Goal: Task Accomplishment & Management: Use online tool/utility

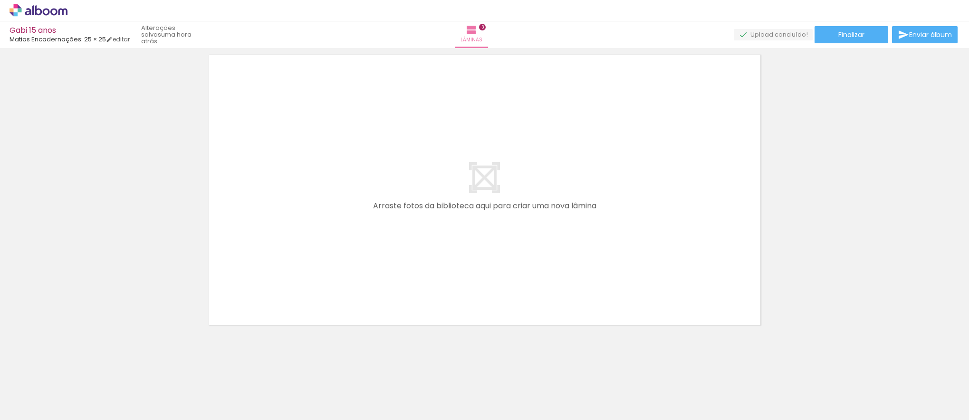
scroll to position [946, 0]
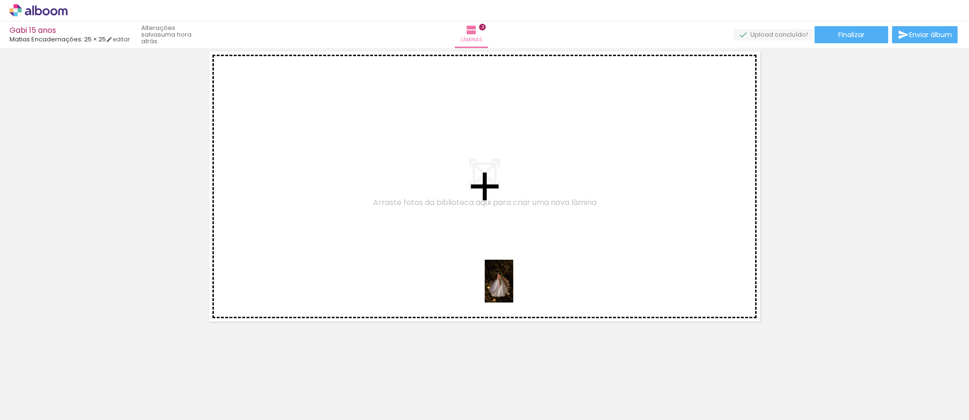
drag, startPoint x: 684, startPoint y: 390, endPoint x: 551, endPoint y: 301, distance: 160.1
click at [512, 287] on quentale-workspace at bounding box center [484, 210] width 969 height 420
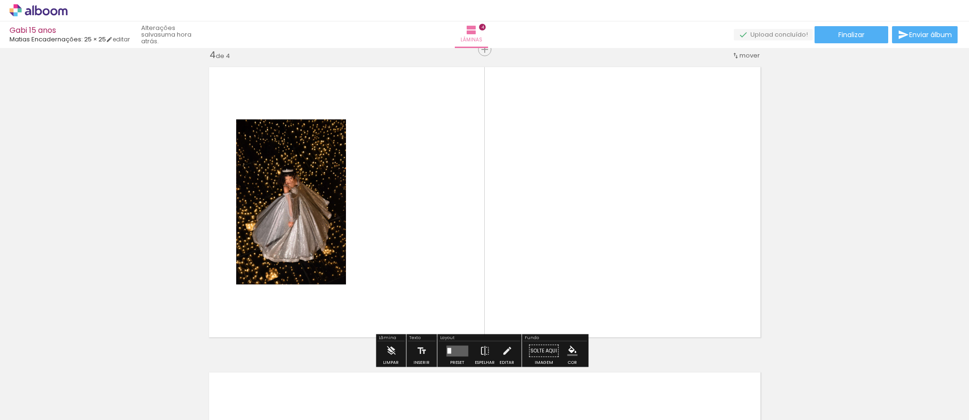
scroll to position [928, 0]
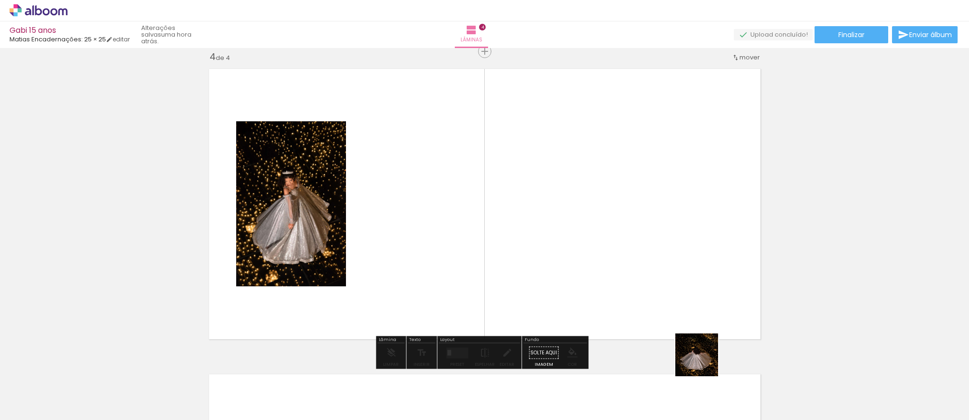
drag, startPoint x: 734, startPoint y: 400, endPoint x: 634, endPoint y: 266, distance: 167.0
click at [634, 266] on quentale-workspace at bounding box center [484, 210] width 969 height 420
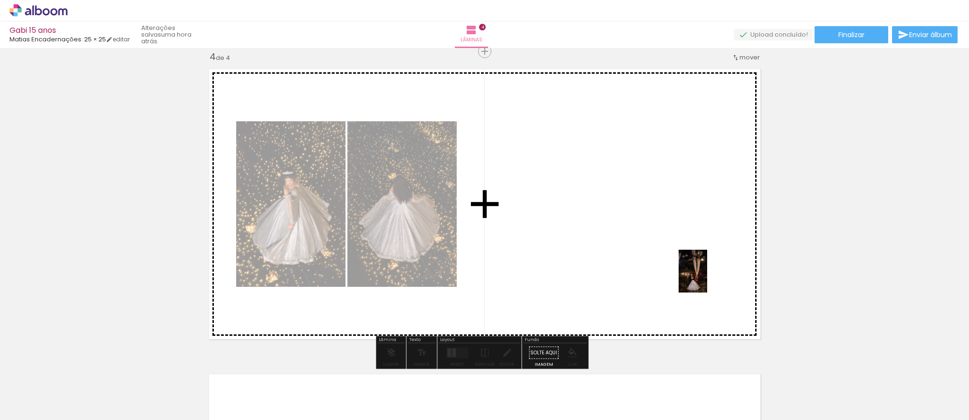
drag, startPoint x: 789, startPoint y: 396, endPoint x: 707, endPoint y: 277, distance: 144.3
click at [707, 277] on quentale-workspace at bounding box center [484, 210] width 969 height 420
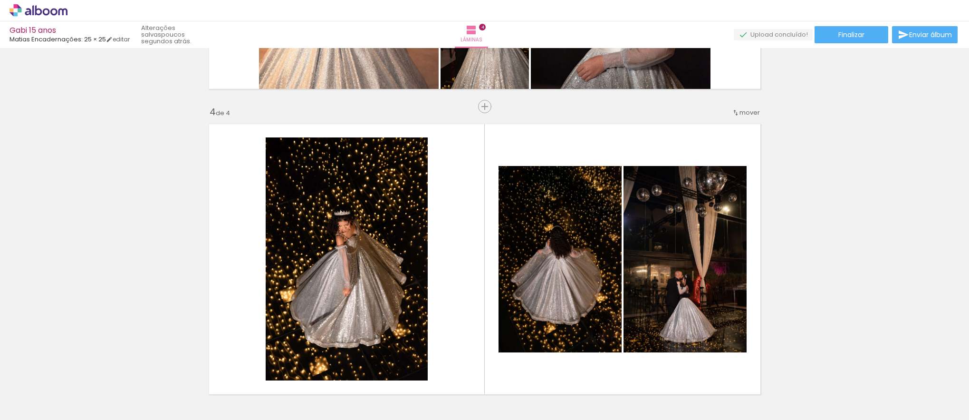
scroll to position [0, 81]
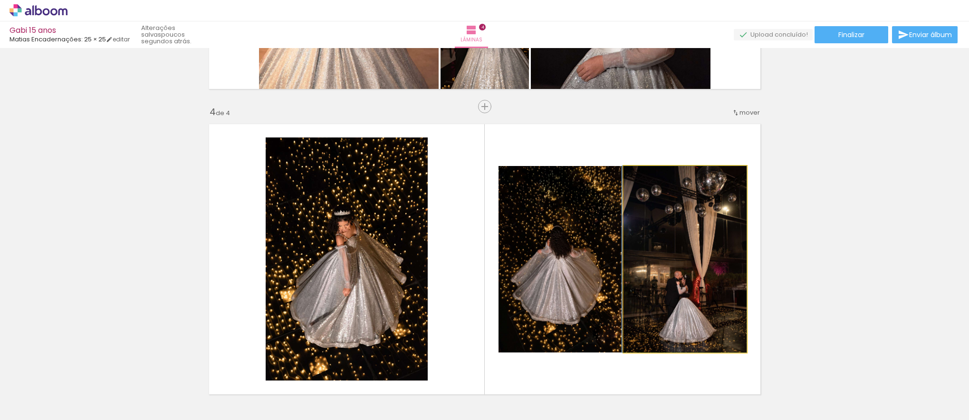
drag, startPoint x: 666, startPoint y: 287, endPoint x: 655, endPoint y: 340, distance: 54.9
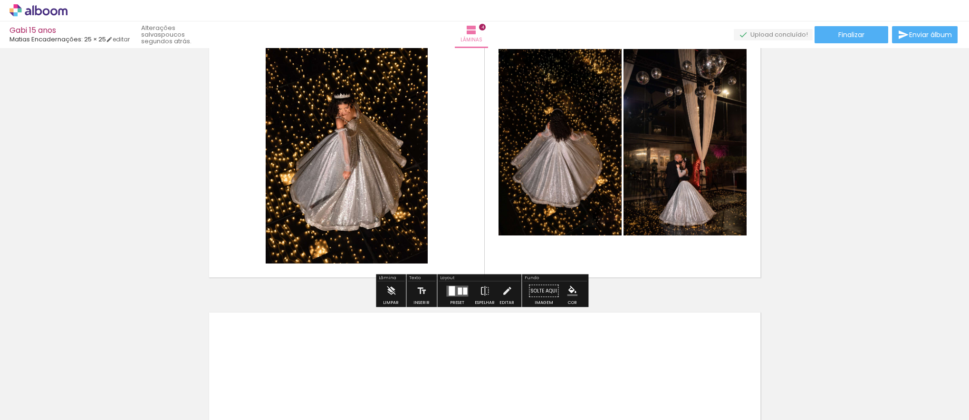
scroll to position [1019, 0]
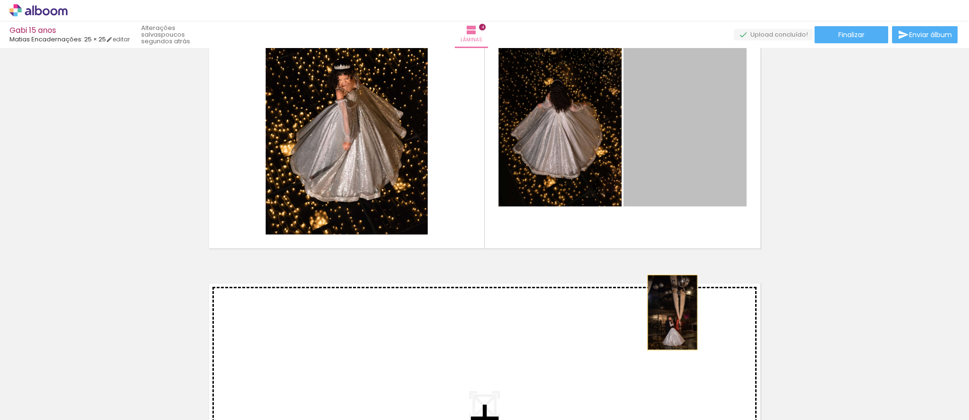
drag, startPoint x: 684, startPoint y: 201, endPoint x: 669, endPoint y: 312, distance: 112.7
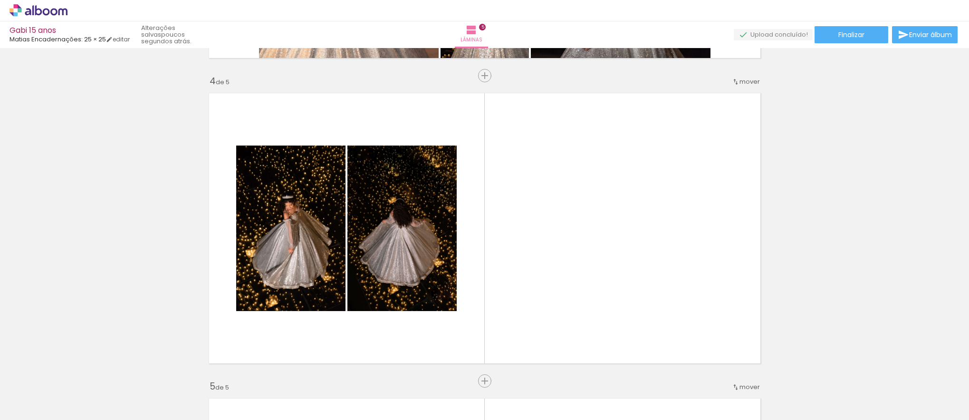
scroll to position [891, 0]
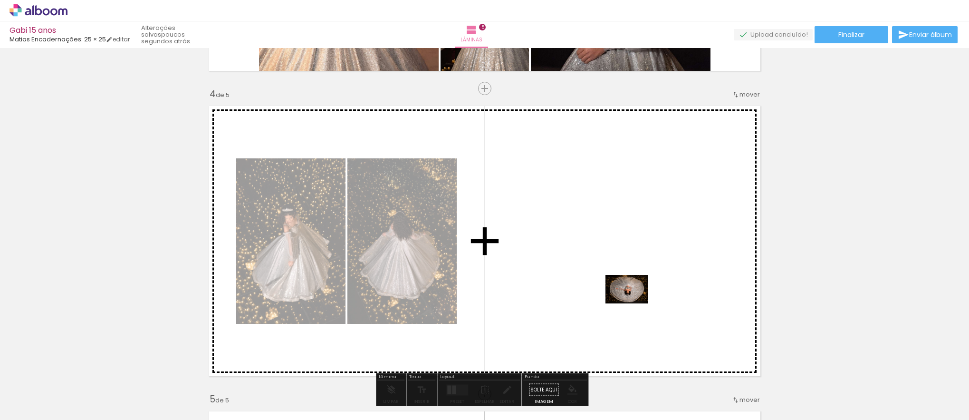
drag, startPoint x: 876, startPoint y: 389, endPoint x: 634, endPoint y: 303, distance: 256.4
click at [634, 303] on quentale-workspace at bounding box center [484, 210] width 969 height 420
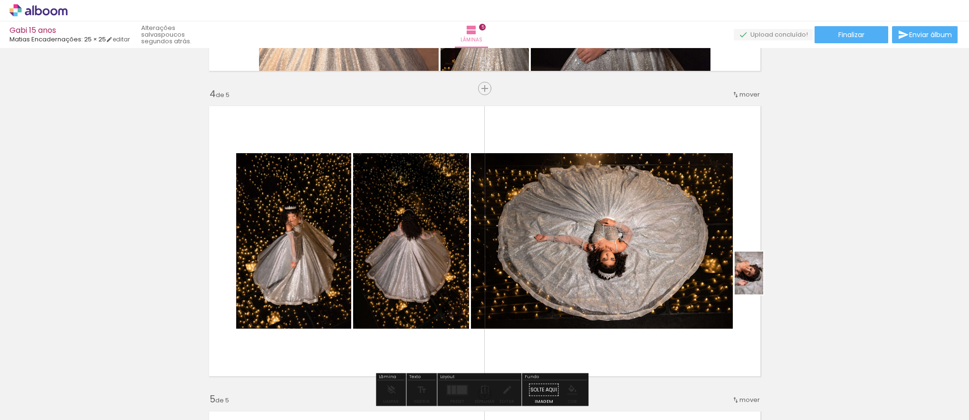
drag, startPoint x: 910, startPoint y: 390, endPoint x: 763, endPoint y: 280, distance: 183.7
click at [763, 280] on quentale-workspace at bounding box center [484, 210] width 969 height 420
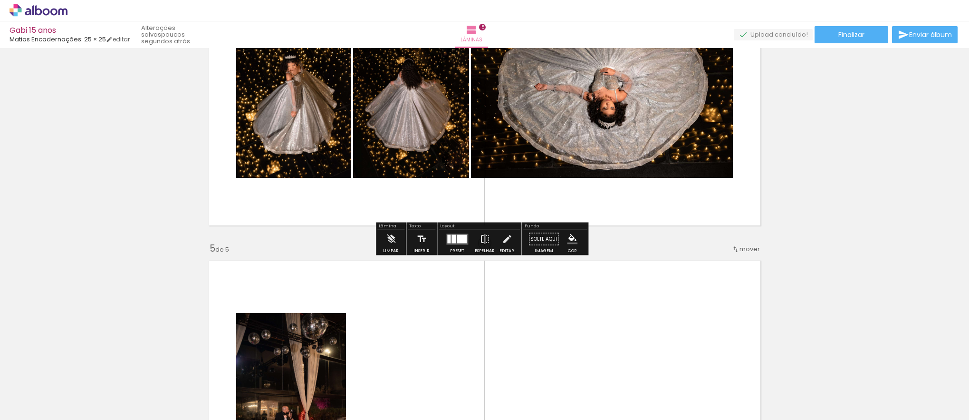
scroll to position [1044, 0]
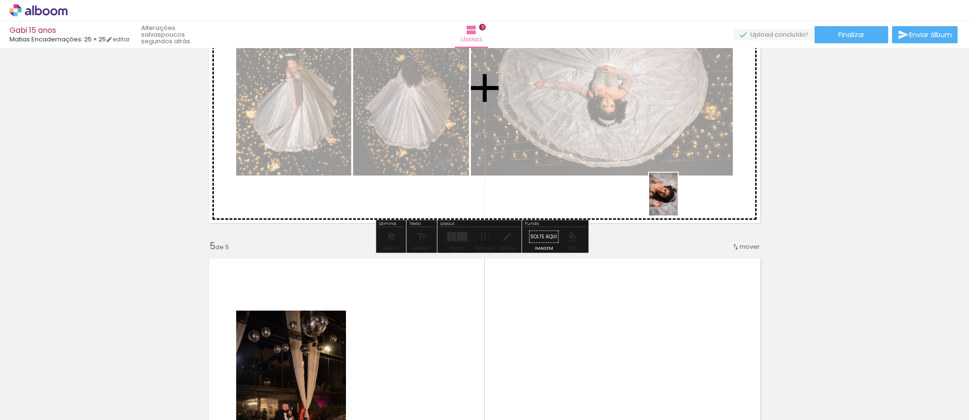
drag, startPoint x: 913, startPoint y: 402, endPoint x: 678, endPoint y: 201, distance: 309.5
click at [678, 201] on quentale-workspace at bounding box center [484, 210] width 969 height 420
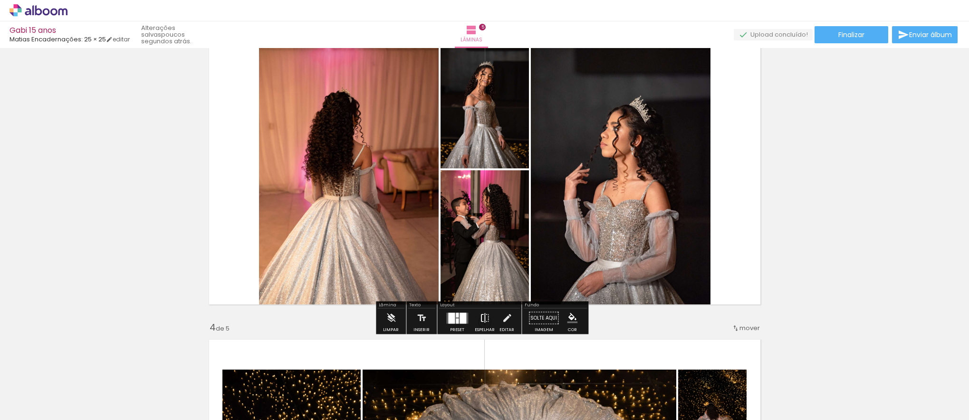
scroll to position [704, 0]
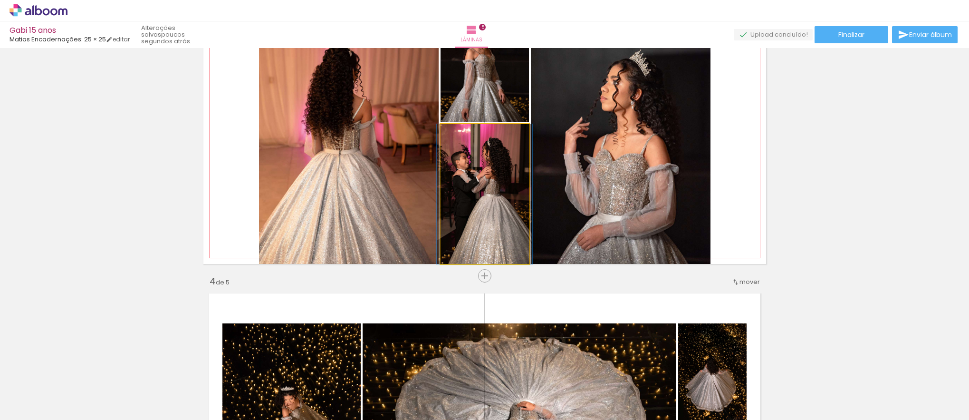
click at [482, 181] on quentale-photo at bounding box center [485, 194] width 88 height 140
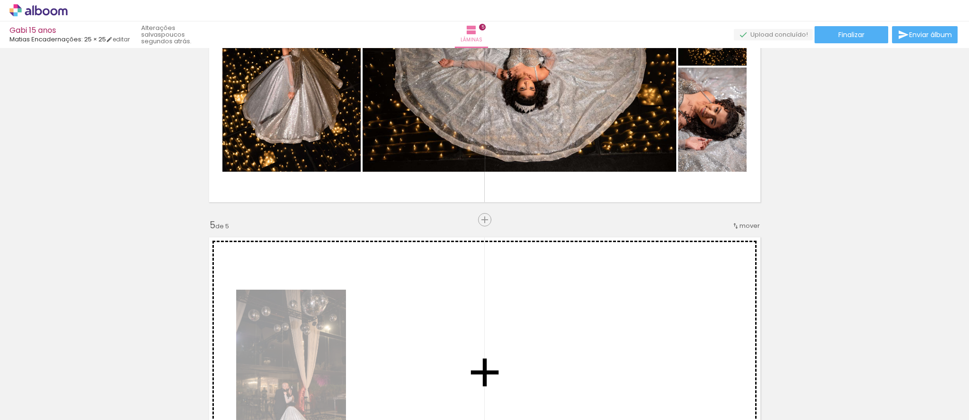
scroll to position [1067, 0]
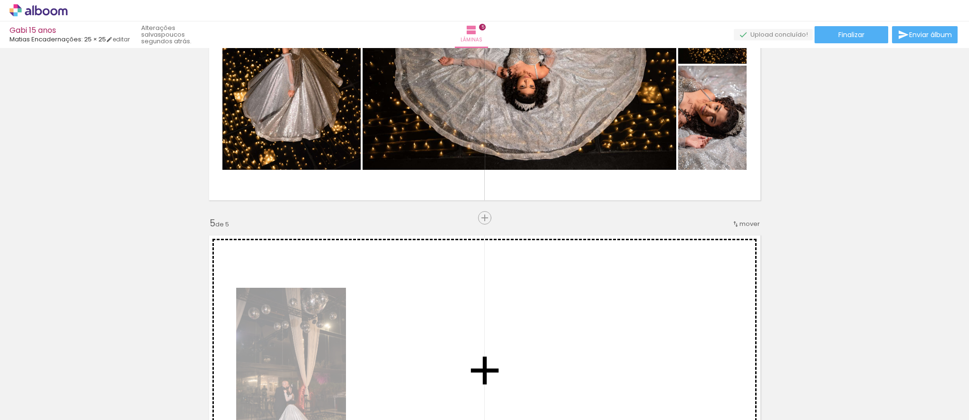
drag, startPoint x: 468, startPoint y: 171, endPoint x: 413, endPoint y: 315, distance: 154.4
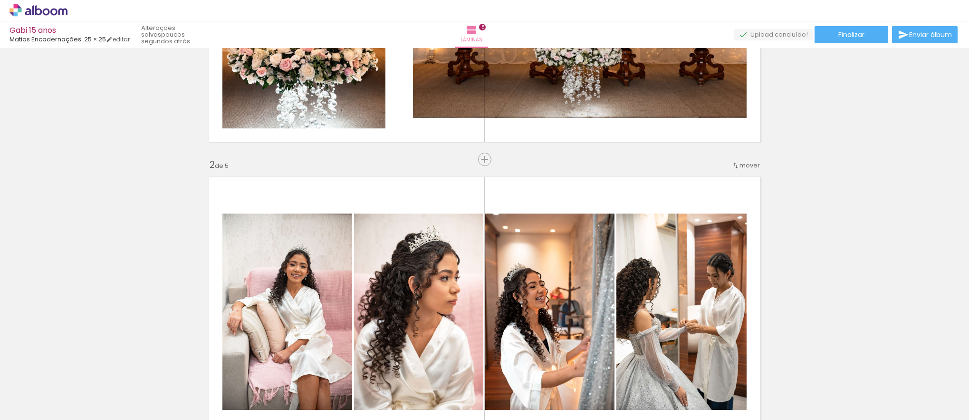
scroll to position [325, 0]
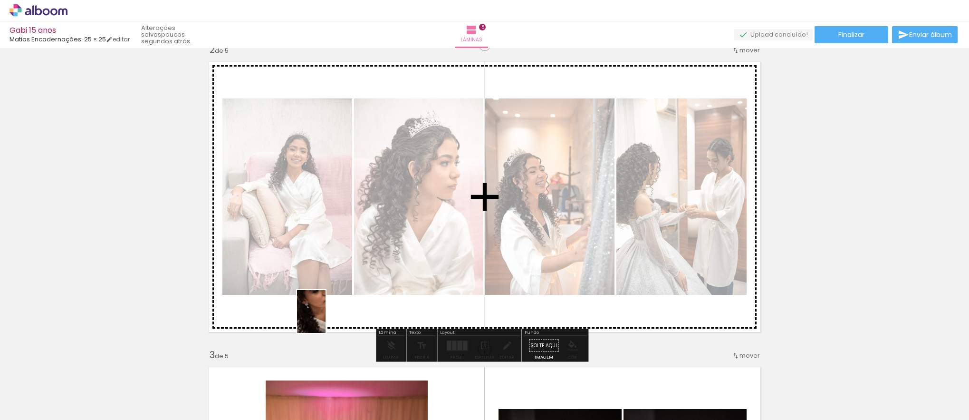
drag, startPoint x: 238, startPoint y: 397, endPoint x: 326, endPoint y: 319, distance: 117.8
click at [326, 319] on quentale-workspace at bounding box center [484, 210] width 969 height 420
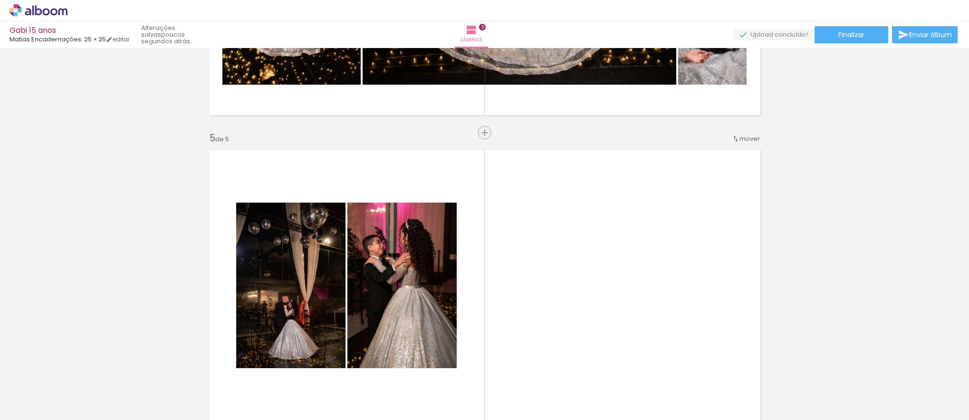
scroll to position [1162, 0]
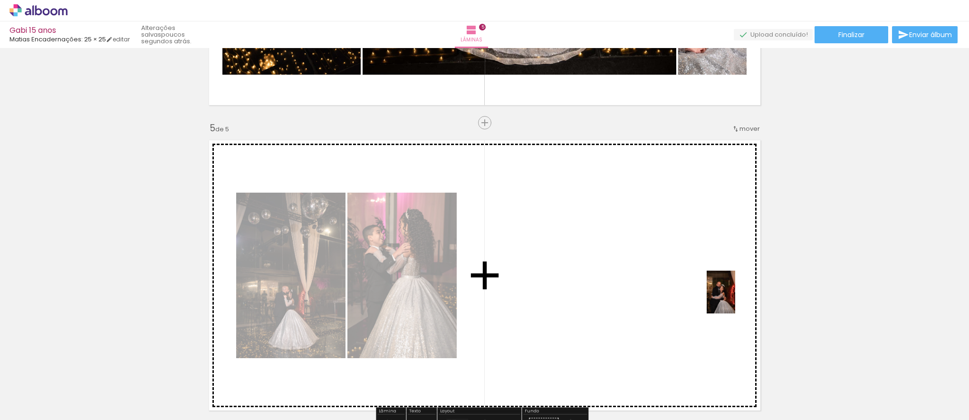
drag, startPoint x: 770, startPoint y: 397, endPoint x: 735, endPoint y: 299, distance: 104.2
click at [735, 299] on quentale-workspace at bounding box center [484, 210] width 969 height 420
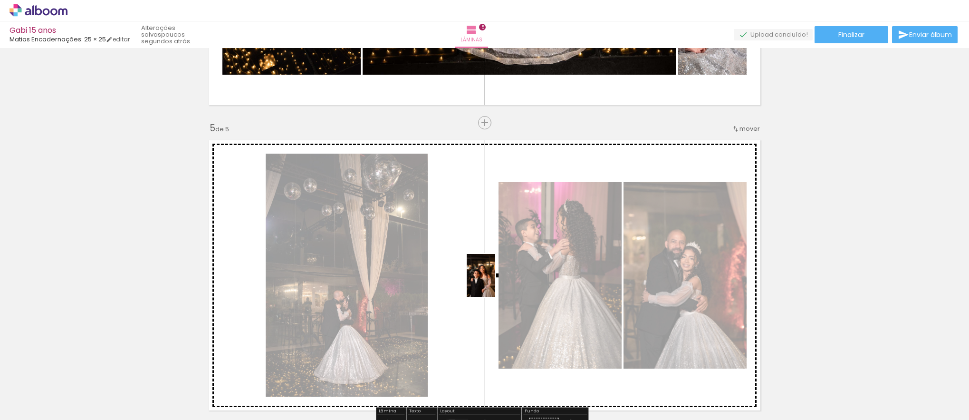
drag, startPoint x: 818, startPoint y: 403, endPoint x: 495, endPoint y: 282, distance: 344.0
click at [495, 282] on quentale-workspace at bounding box center [484, 210] width 969 height 420
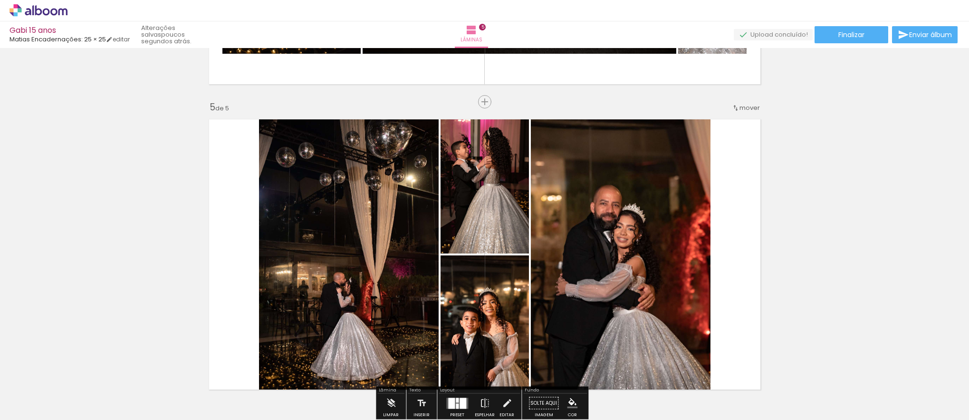
scroll to position [1198, 0]
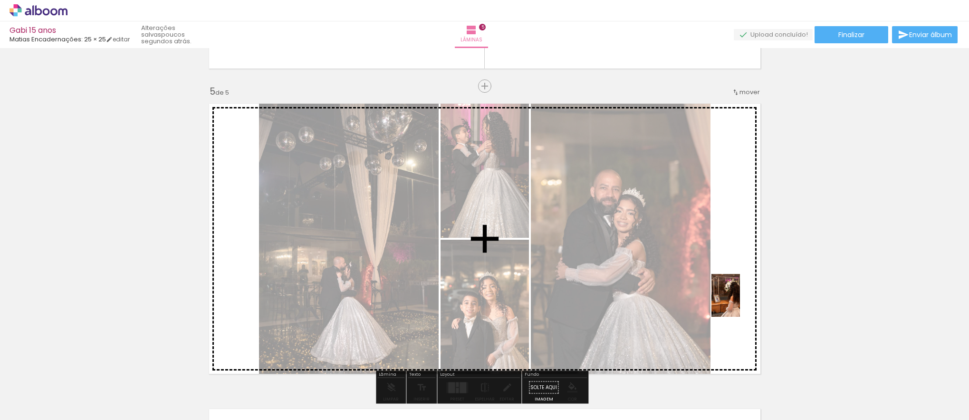
drag, startPoint x: 796, startPoint y: 401, endPoint x: 740, endPoint y: 302, distance: 113.4
click at [740, 302] on quentale-workspace at bounding box center [484, 210] width 969 height 420
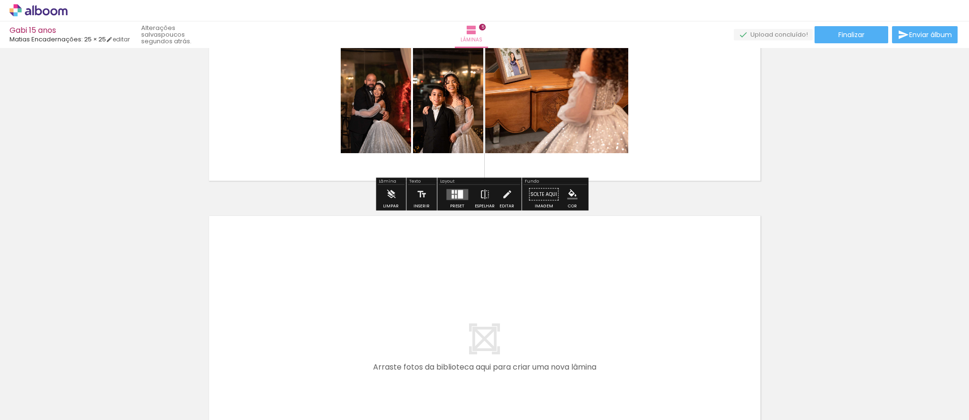
scroll to position [1396, 0]
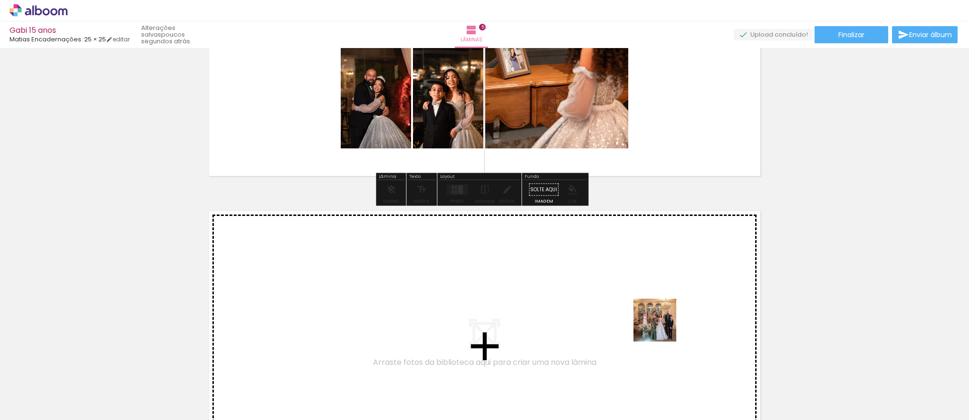
drag, startPoint x: 837, startPoint y: 387, endPoint x: 624, endPoint y: 309, distance: 226.6
click at [624, 309] on quentale-workspace at bounding box center [484, 210] width 969 height 420
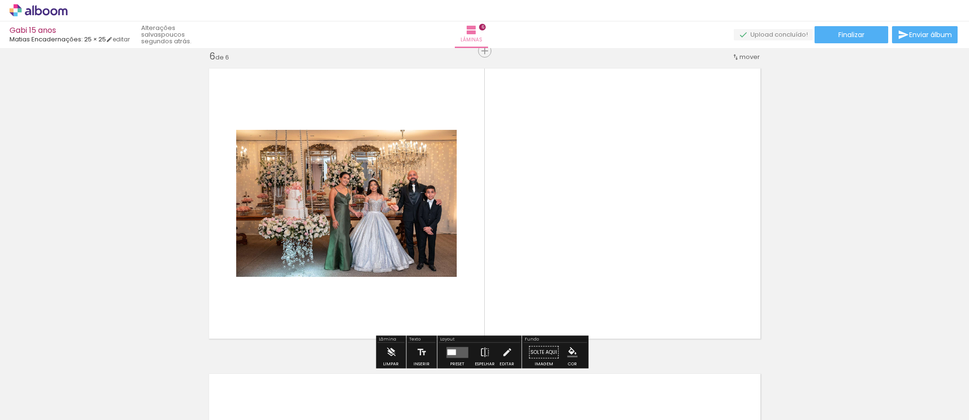
scroll to position [1540, 0]
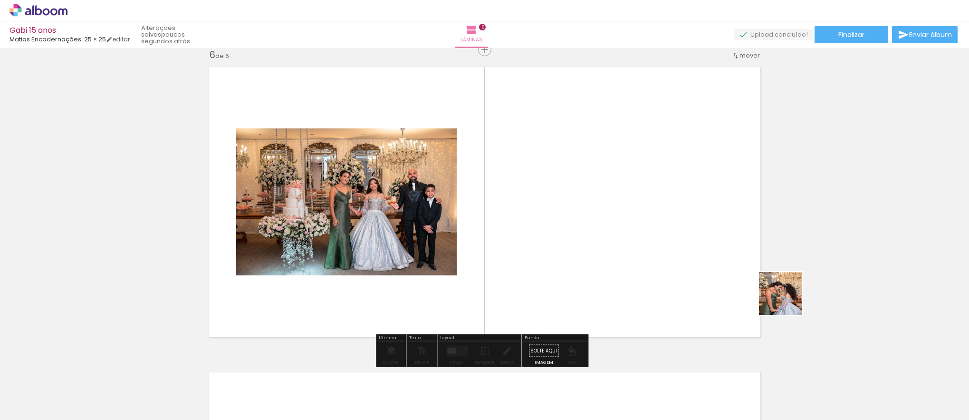
drag, startPoint x: 907, startPoint y: 404, endPoint x: 751, endPoint y: 269, distance: 206.6
click at [751, 269] on quentale-workspace at bounding box center [484, 210] width 969 height 420
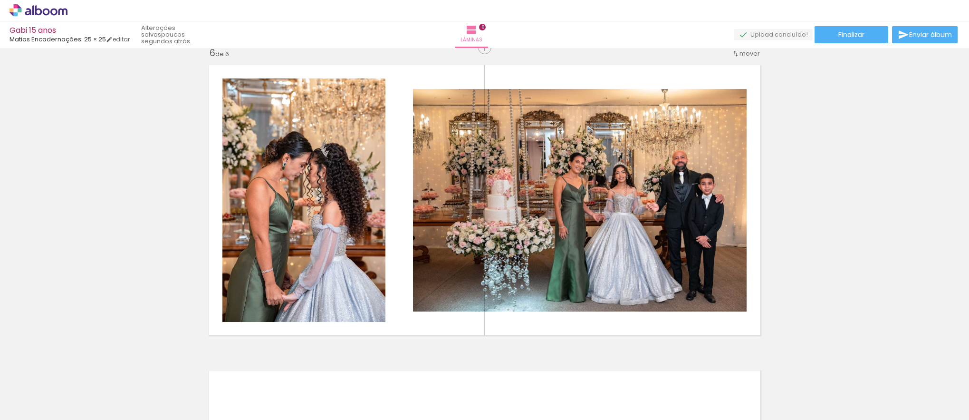
scroll to position [0, 434]
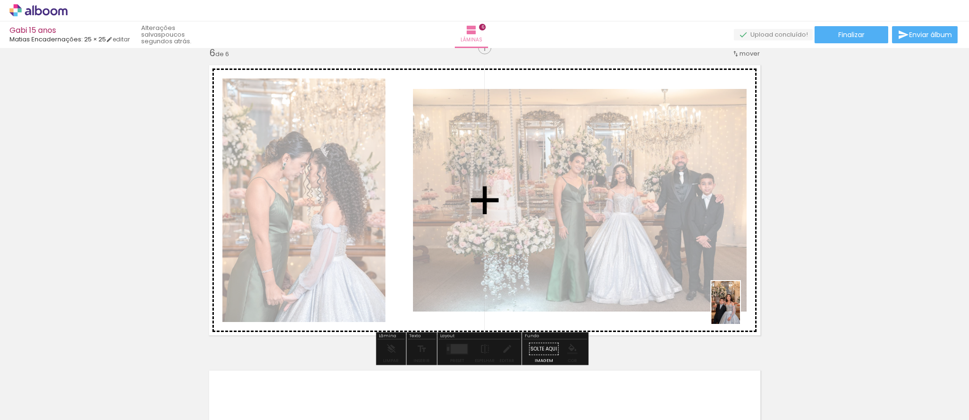
drag, startPoint x: 795, startPoint y: 397, endPoint x: 740, endPoint y: 309, distance: 103.6
click at [740, 309] on quentale-workspace at bounding box center [484, 210] width 969 height 420
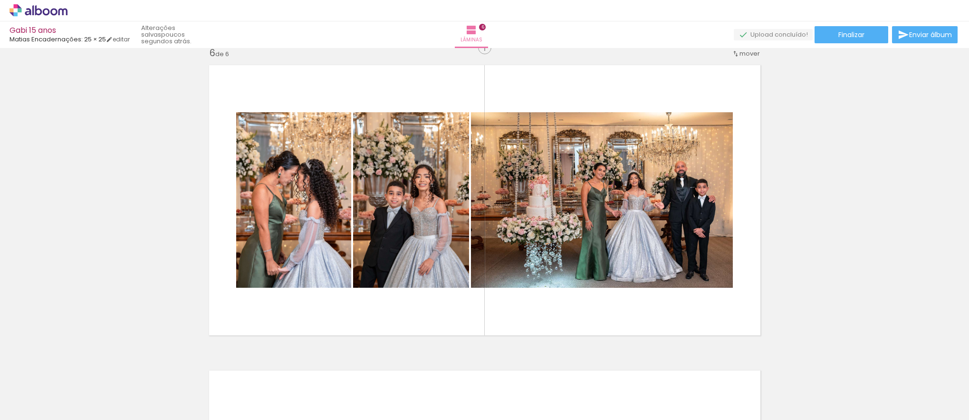
scroll to position [0, 927]
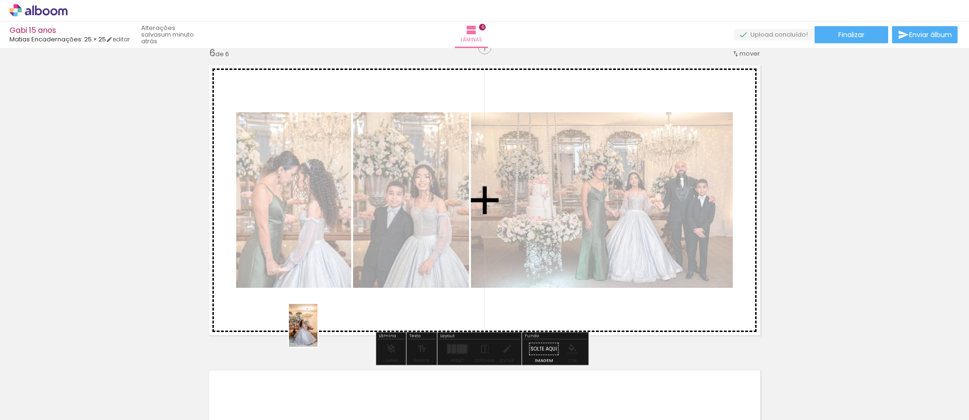
drag, startPoint x: 332, startPoint y: 398, endPoint x: 319, endPoint y: 326, distance: 73.9
click at [319, 326] on quentale-workspace at bounding box center [484, 210] width 969 height 420
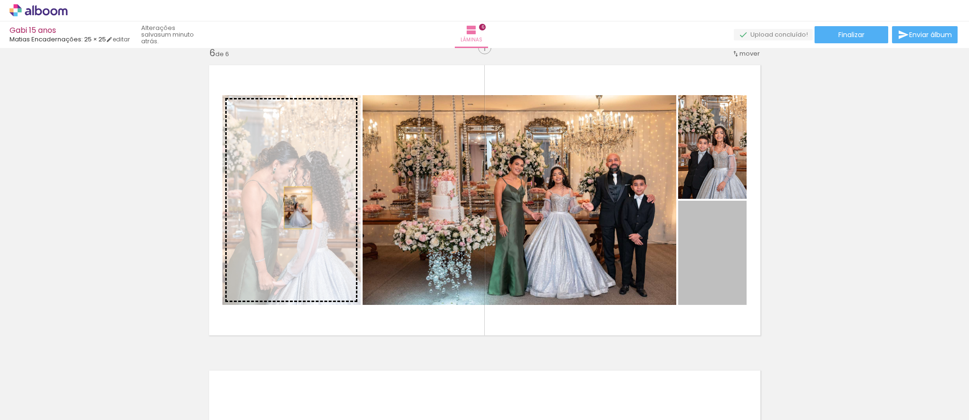
drag, startPoint x: 715, startPoint y: 264, endPoint x: 294, endPoint y: 208, distance: 425.0
click at [0, 0] on slot at bounding box center [0, 0] width 0 height 0
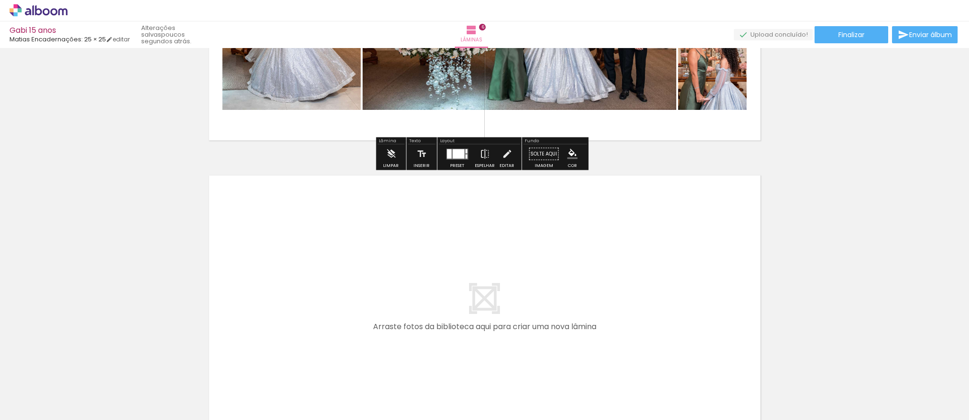
scroll to position [1755, 0]
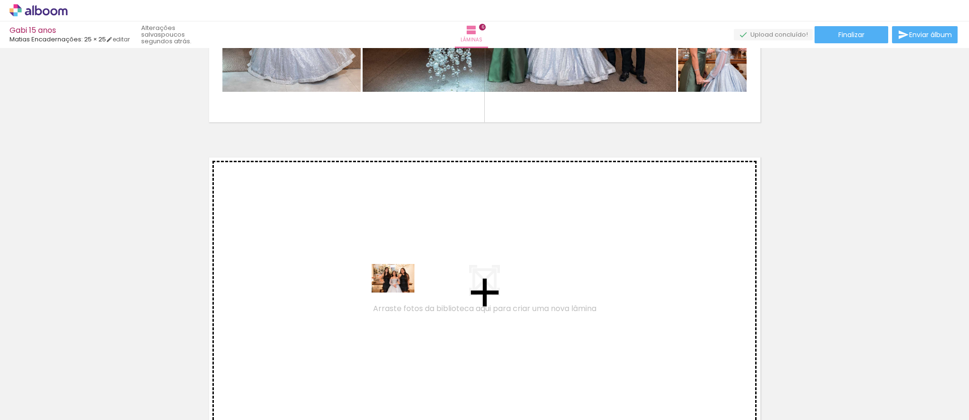
drag, startPoint x: 506, startPoint y: 389, endPoint x: 394, endPoint y: 281, distance: 155.7
click at [394, 281] on quentale-workspace at bounding box center [484, 210] width 969 height 420
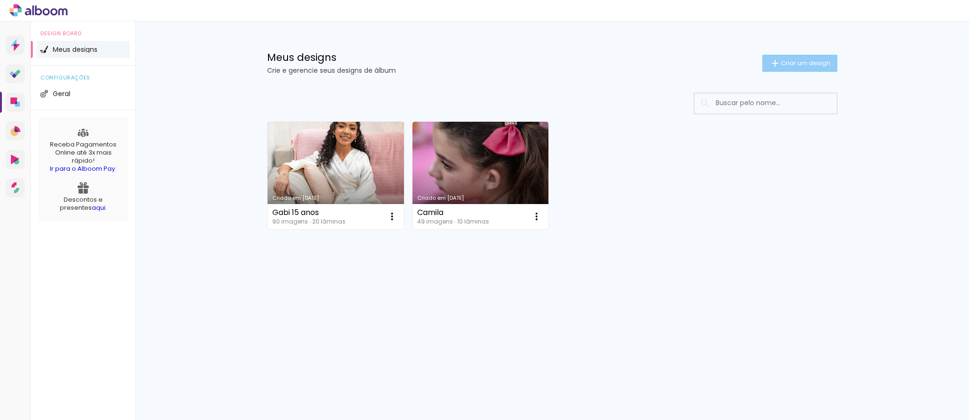
click at [813, 65] on span "Criar um design" at bounding box center [805, 63] width 49 height 6
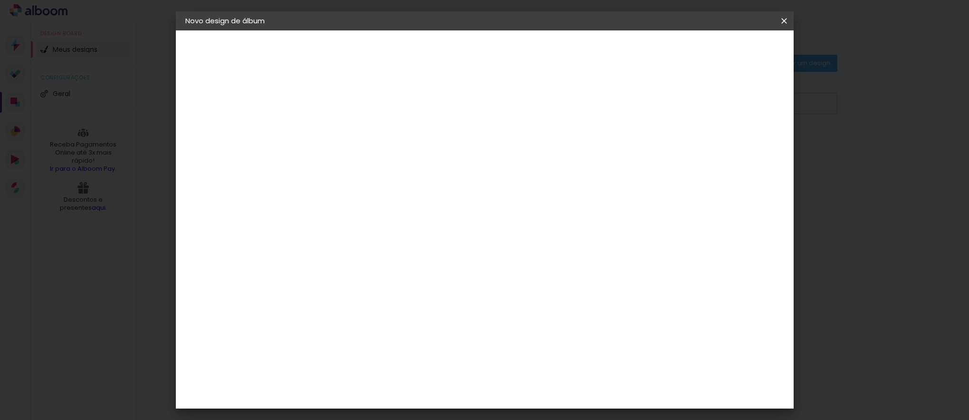
click at [341, 122] on input at bounding box center [341, 127] width 0 height 15
type input "a"
type input "[PERSON_NAME] e [PERSON_NAME]"
type paper-input "[PERSON_NAME] e [PERSON_NAME]"
click at [0, 0] on slot "Avançar" at bounding box center [0, 0] width 0 height 0
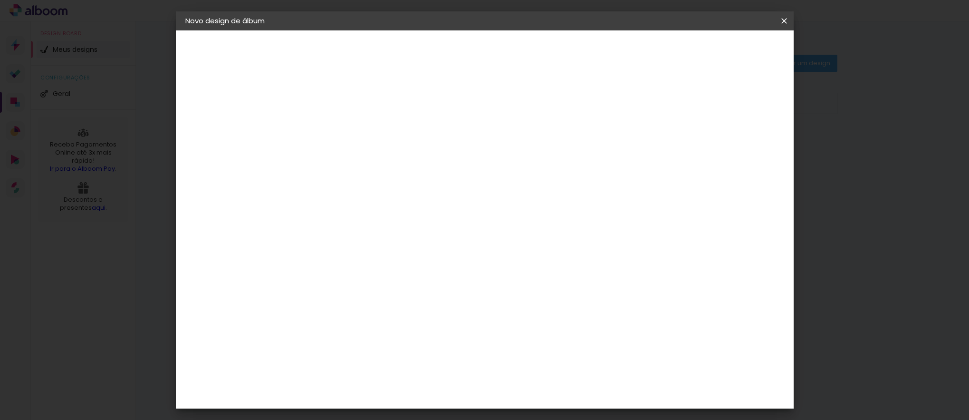
click at [413, 183] on input at bounding box center [365, 181] width 96 height 12
type input "via"
type paper-input "via"
click at [365, 216] on div "Viacolor" at bounding box center [349, 215] width 31 height 8
click at [493, 53] on paper-button "Avançar" at bounding box center [469, 50] width 47 height 16
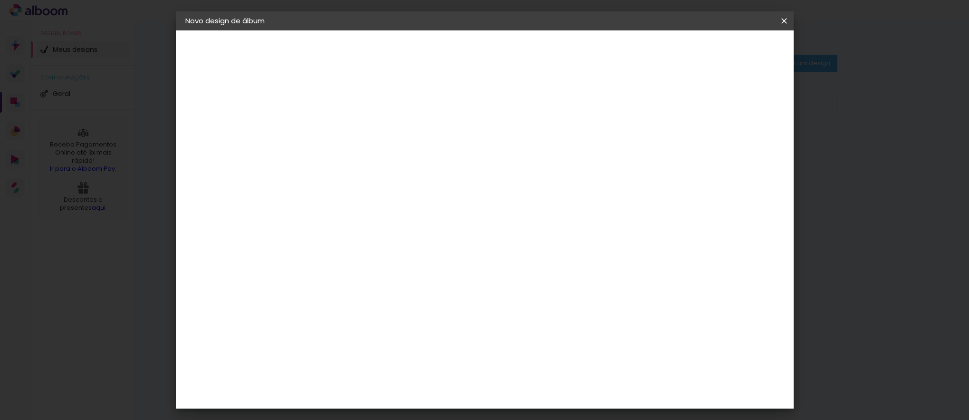
click at [393, 154] on paper-input-container "Linha" at bounding box center [365, 166] width 55 height 24
click at [590, 156] on paper-item "Padrão" at bounding box center [547, 157] width 190 height 19
type input "Padrão"
click at [457, 153] on input "Padrão" at bounding box center [399, 156] width 116 height 15
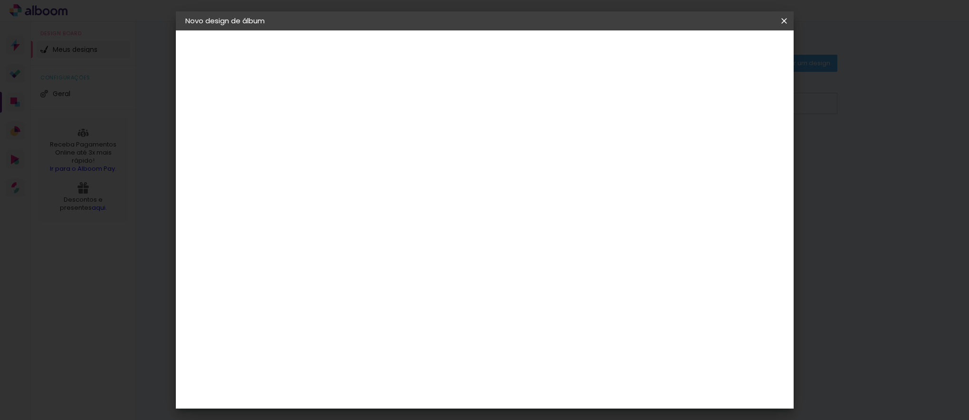
scroll to position [20, 0]
click at [0, 0] on slot "Avançar" at bounding box center [0, 0] width 0 height 0
click at [725, 50] on span "Iniciar design" at bounding box center [703, 50] width 43 height 7
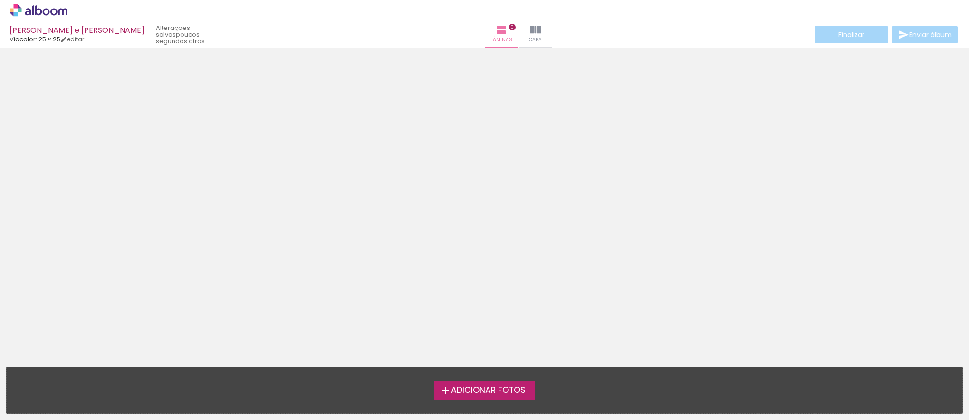
click at [468, 392] on span "Adicionar Fotos" at bounding box center [488, 390] width 75 height 9
click at [0, 0] on input "file" at bounding box center [0, 0] width 0 height 0
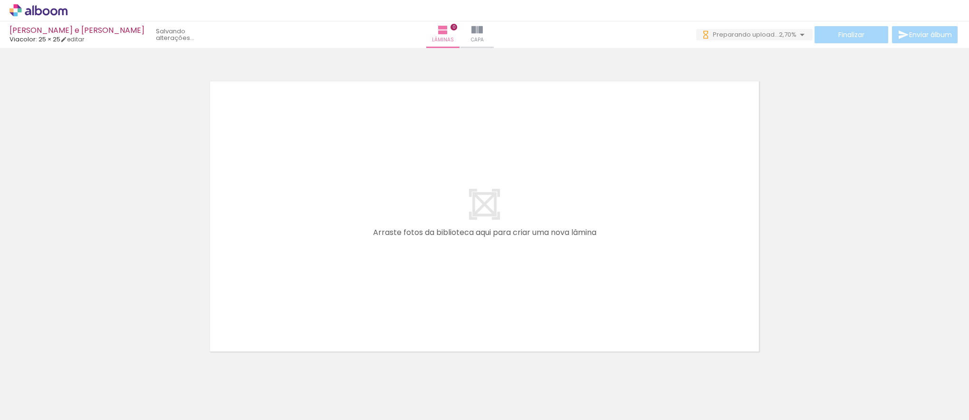
scroll to position [30, 0]
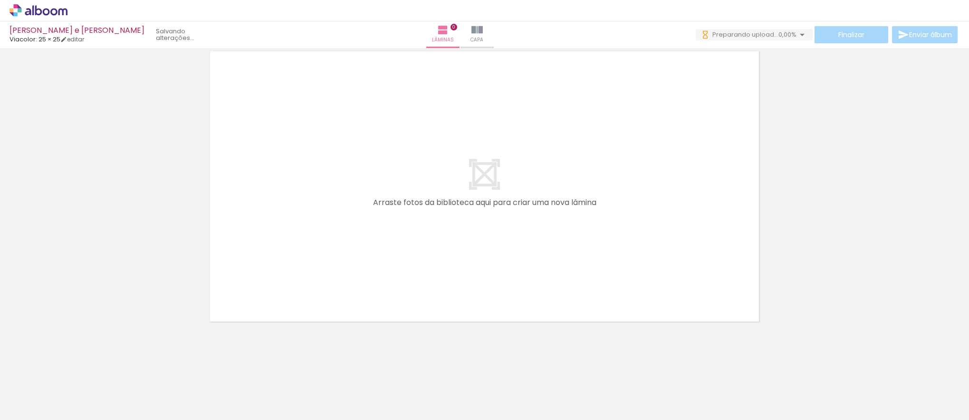
click at [354, 229] on quentale-layouter at bounding box center [484, 186] width 560 height 281
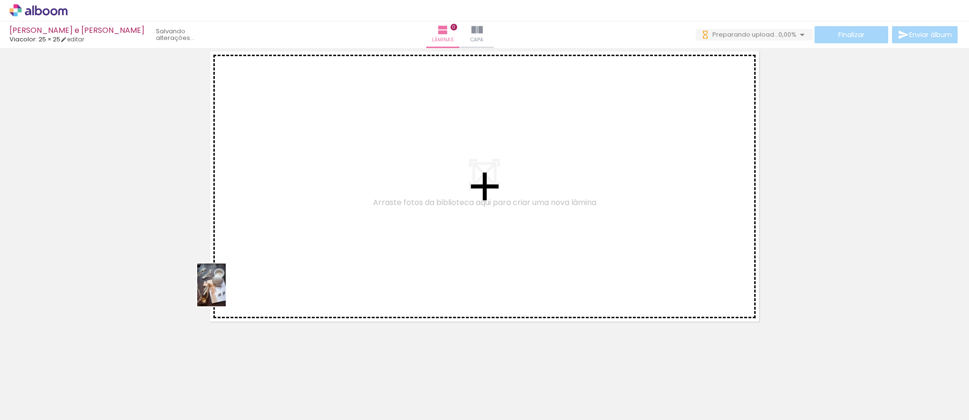
drag, startPoint x: 112, startPoint y: 392, endPoint x: 231, endPoint y: 288, distance: 157.7
click at [231, 288] on quentale-workspace at bounding box center [484, 210] width 969 height 420
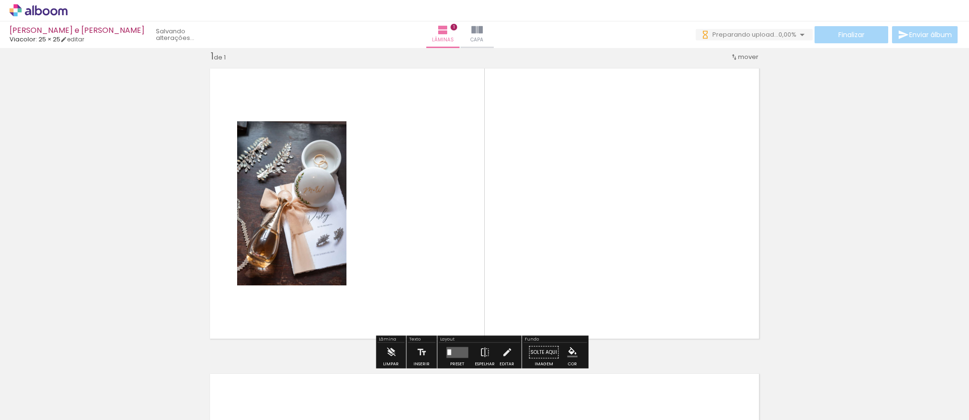
scroll to position [12, 0]
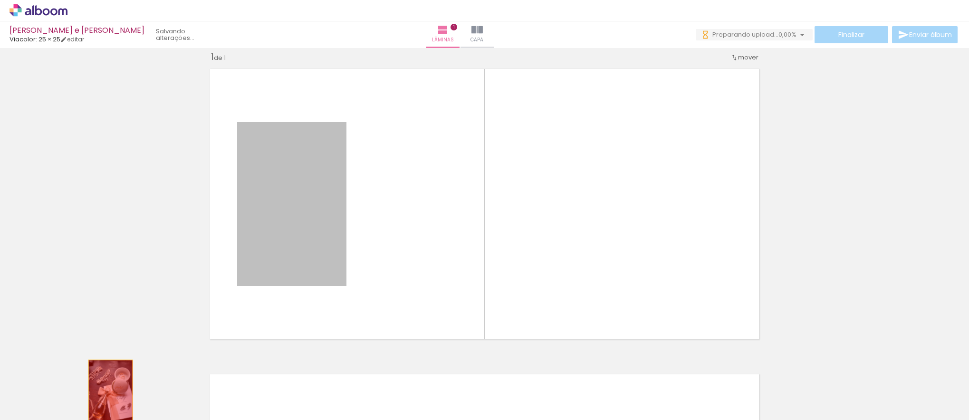
drag, startPoint x: 264, startPoint y: 196, endPoint x: 108, endPoint y: 391, distance: 249.9
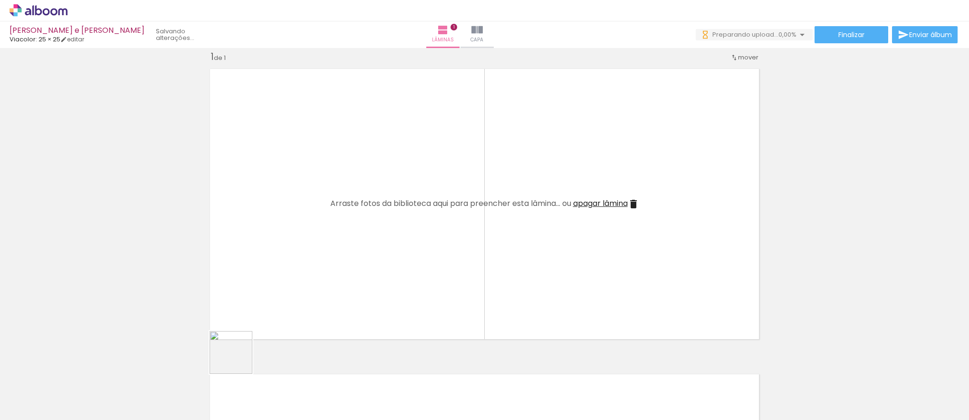
drag, startPoint x: 212, startPoint y: 401, endPoint x: 280, endPoint y: 267, distance: 150.5
click at [280, 267] on quentale-workspace at bounding box center [484, 210] width 969 height 420
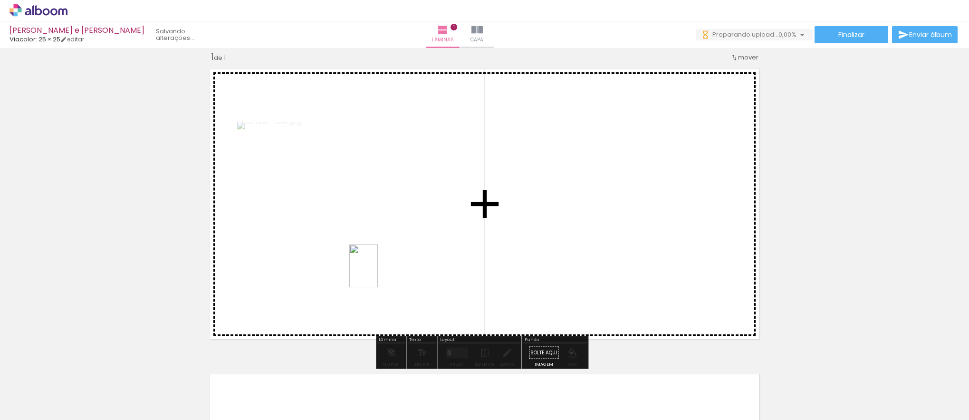
drag, startPoint x: 263, startPoint y: 383, endPoint x: 378, endPoint y: 273, distance: 158.7
click at [378, 273] on quentale-workspace at bounding box center [484, 210] width 969 height 420
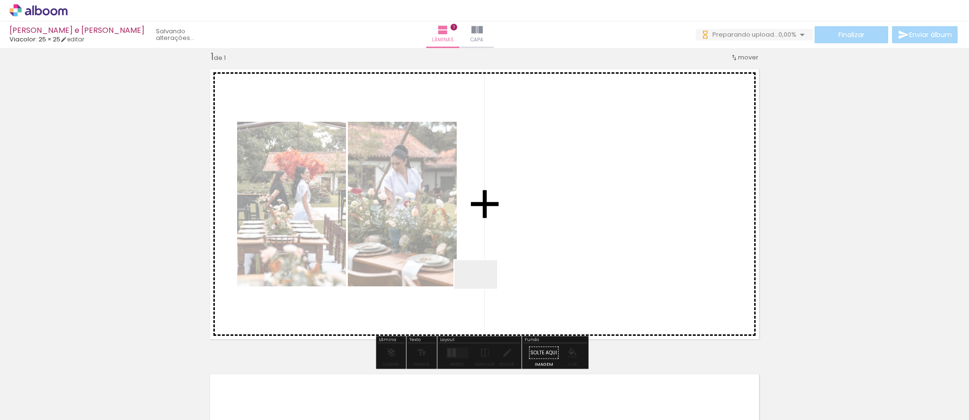
drag, startPoint x: 331, startPoint y: 387, endPoint x: 488, endPoint y: 285, distance: 187.2
click at [488, 285] on quentale-workspace at bounding box center [484, 210] width 969 height 420
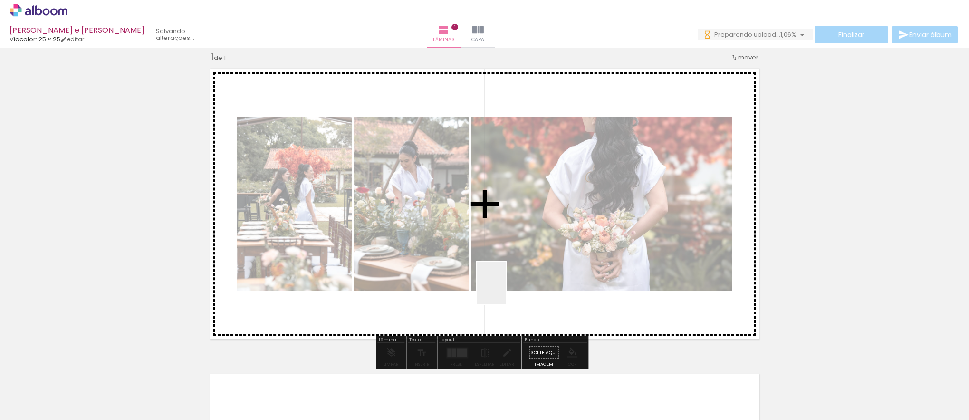
drag, startPoint x: 361, startPoint y: 402, endPoint x: 509, endPoint y: 289, distance: 186.2
click at [509, 289] on quentale-workspace at bounding box center [484, 210] width 969 height 420
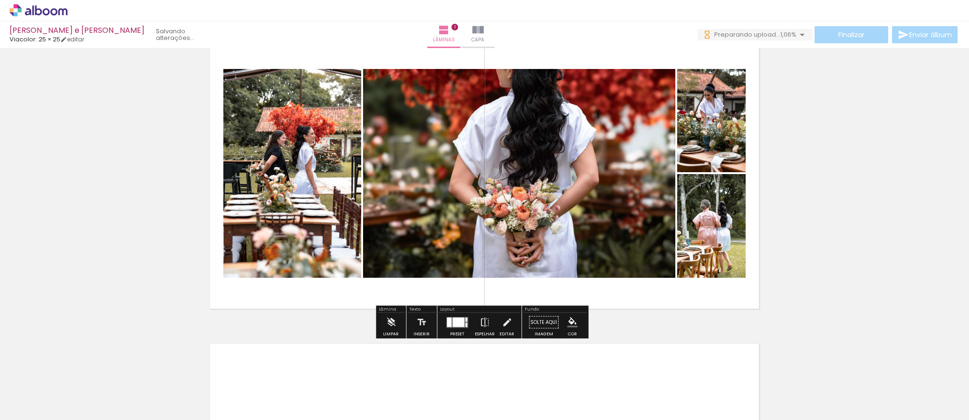
scroll to position [84, 0]
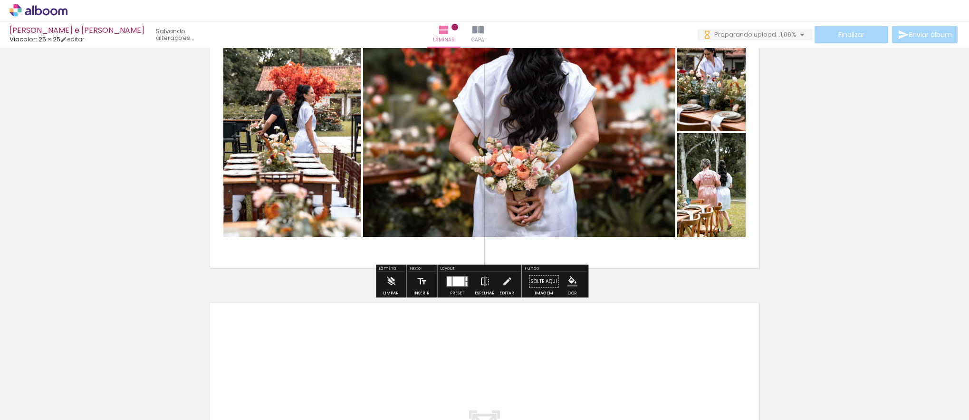
click at [471, 268] on div "Layout" at bounding box center [479, 269] width 81 height 6
click at [467, 279] on div at bounding box center [457, 281] width 26 height 19
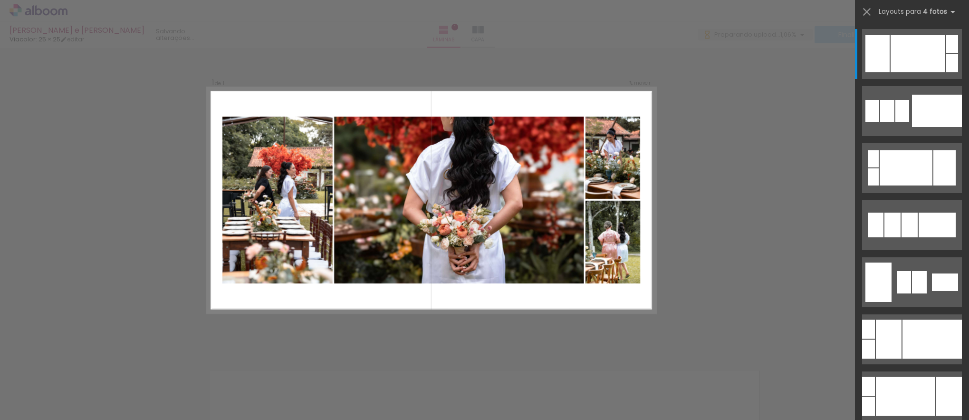
scroll to position [12, 0]
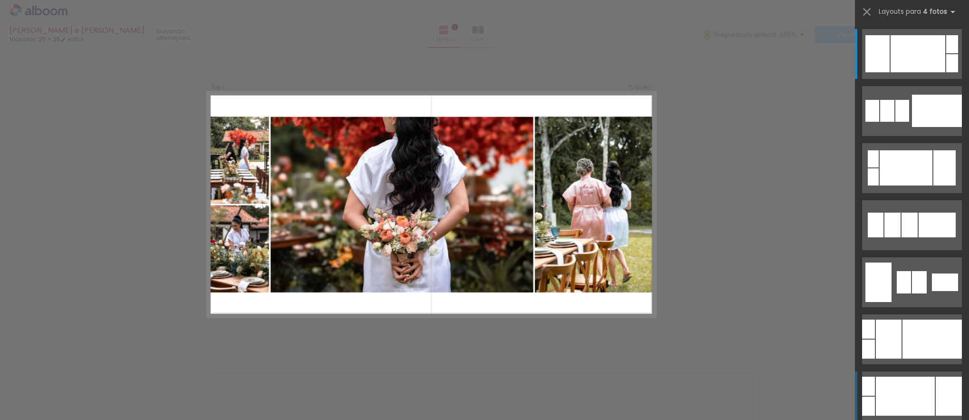
click at [905, 399] on div at bounding box center [905, 396] width 59 height 39
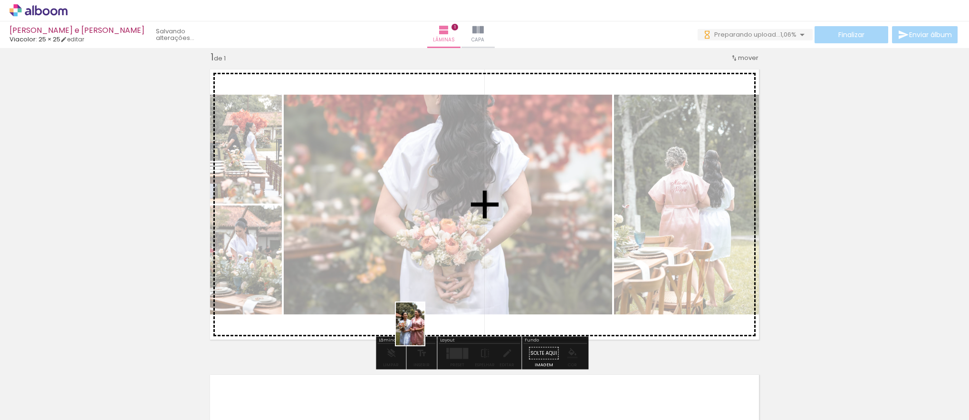
drag, startPoint x: 413, startPoint y: 397, endPoint x: 425, endPoint y: 331, distance: 67.1
click at [425, 331] on quentale-workspace at bounding box center [484, 210] width 969 height 420
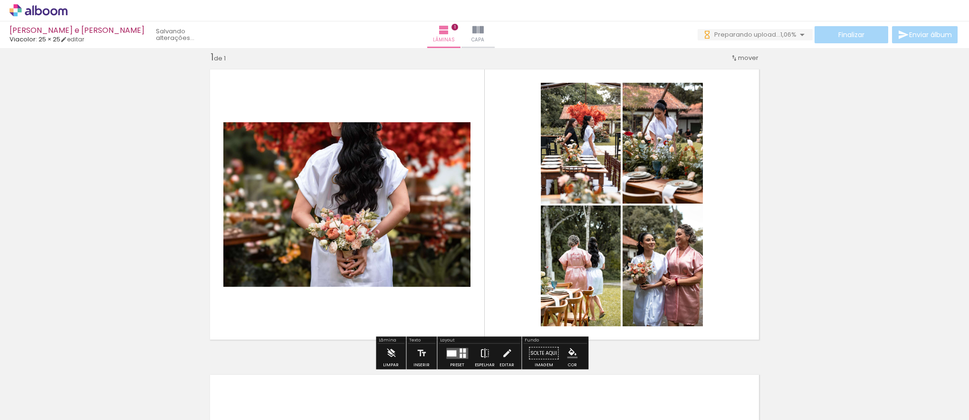
click at [473, 353] on paper-button "Espelhar" at bounding box center [485, 356] width 25 height 24
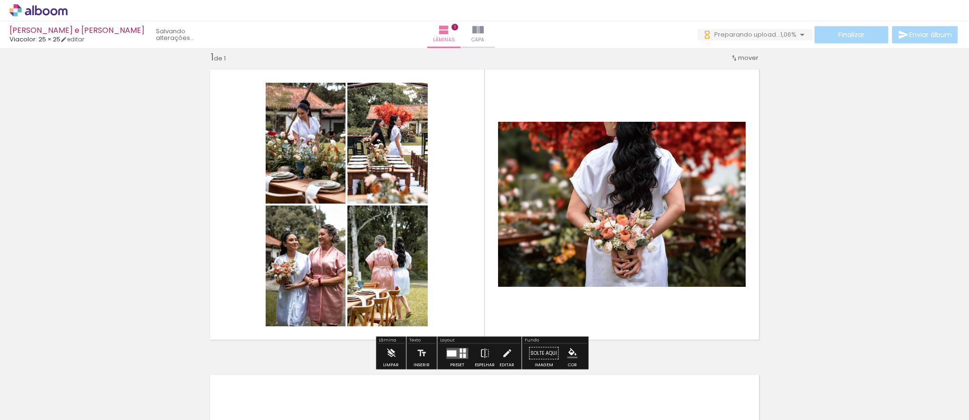
click at [466, 351] on quentale-layouter at bounding box center [457, 353] width 22 height 11
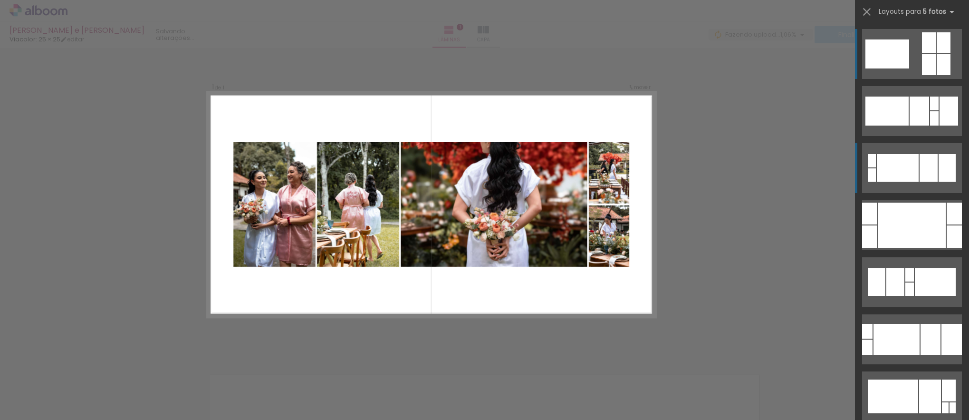
click at [920, 171] on div at bounding box center [929, 168] width 18 height 28
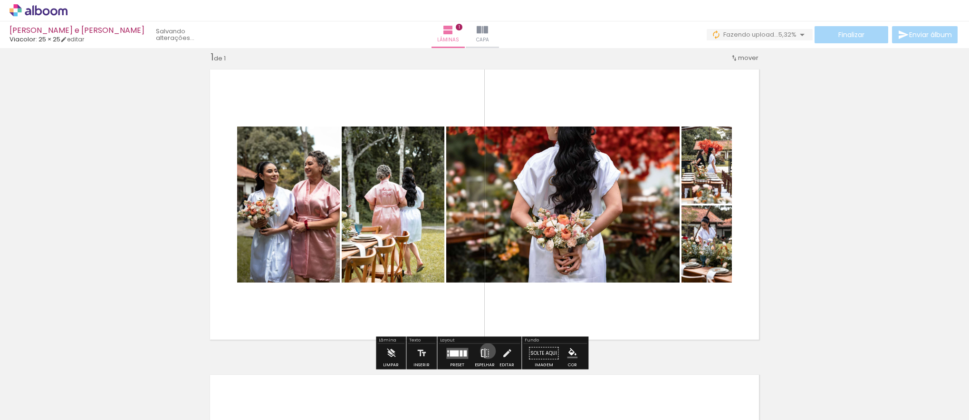
click at [486, 351] on iron-icon at bounding box center [485, 353] width 10 height 19
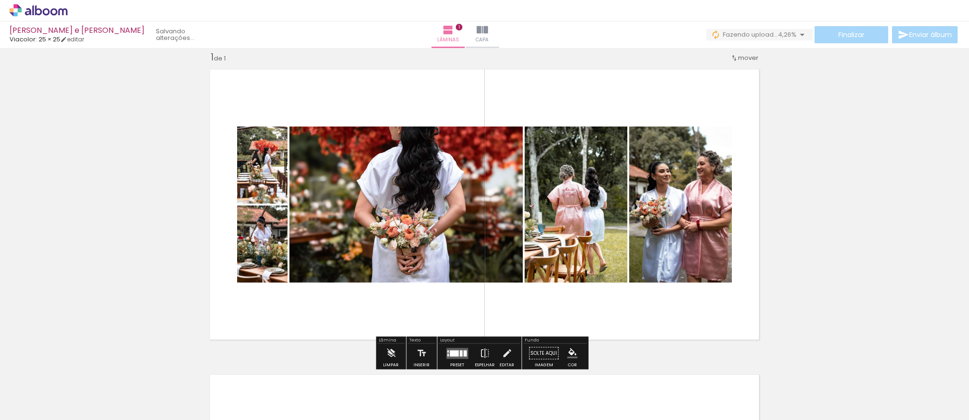
click at [450, 353] on div at bounding box center [454, 353] width 9 height 6
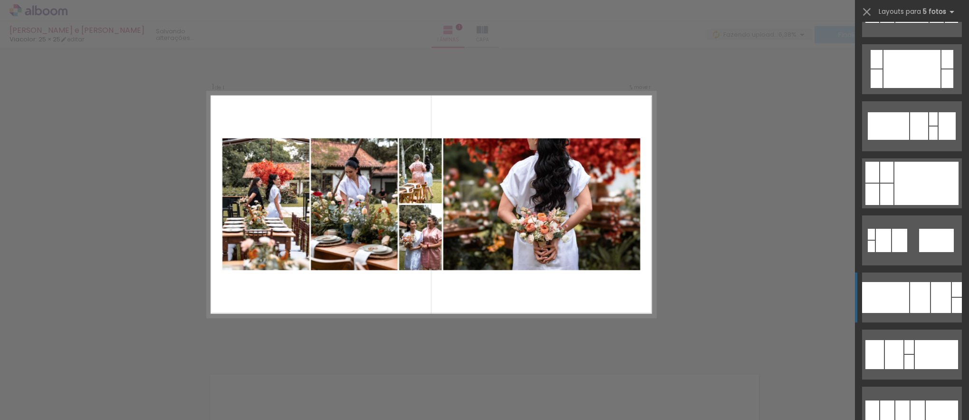
scroll to position [956, 0]
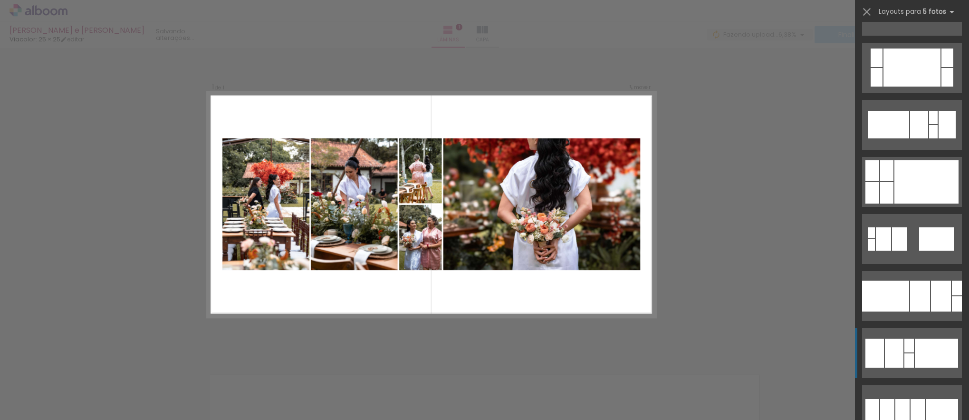
click at [915, 367] on div at bounding box center [936, 352] width 43 height 29
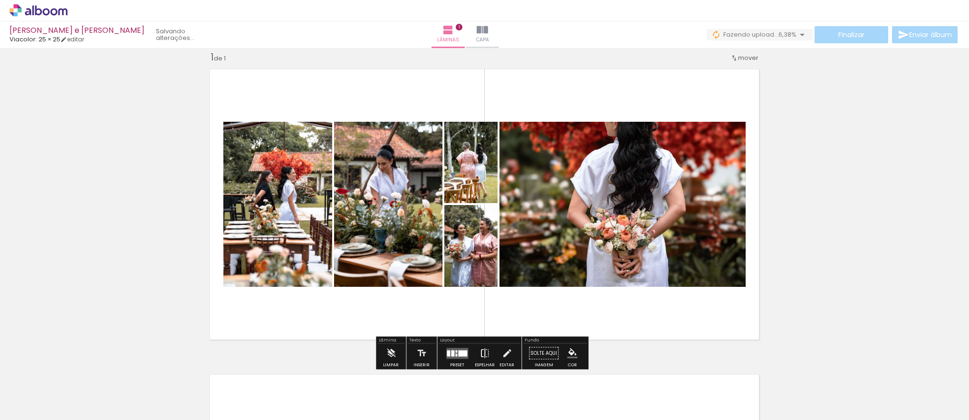
click at [480, 351] on iron-icon at bounding box center [485, 353] width 10 height 19
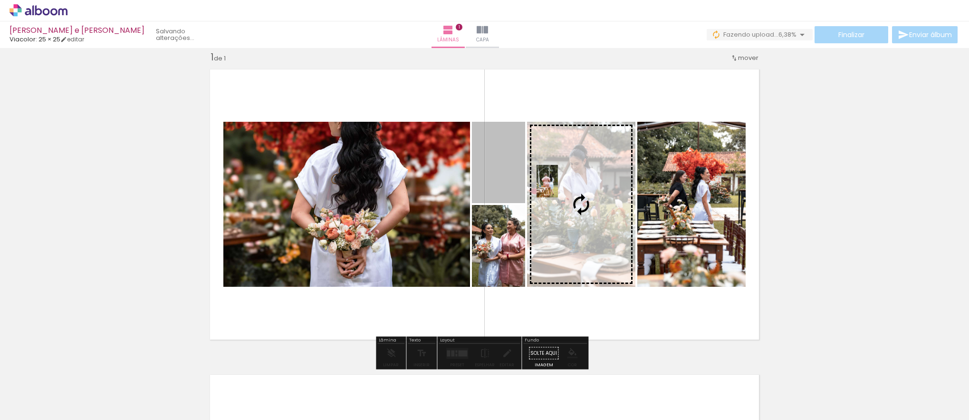
drag, startPoint x: 494, startPoint y: 172, endPoint x: 544, endPoint y: 181, distance: 50.7
click at [0, 0] on slot at bounding box center [0, 0] width 0 height 0
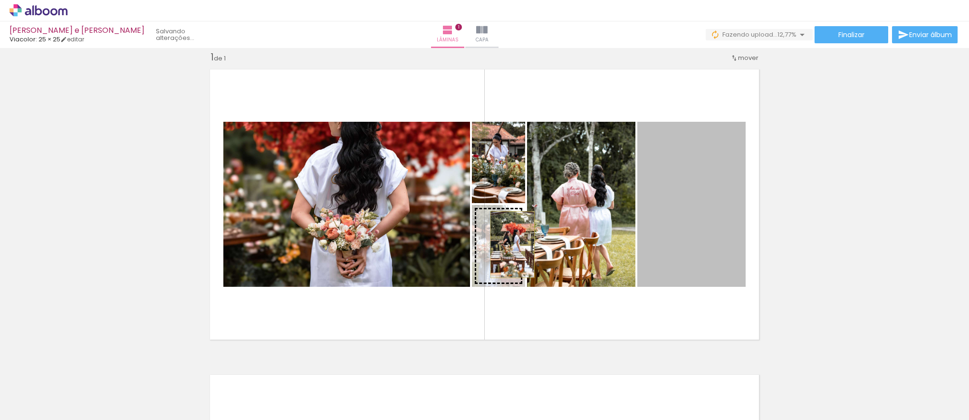
drag, startPoint x: 677, startPoint y: 203, endPoint x: 509, endPoint y: 244, distance: 173.2
click at [0, 0] on slot at bounding box center [0, 0] width 0 height 0
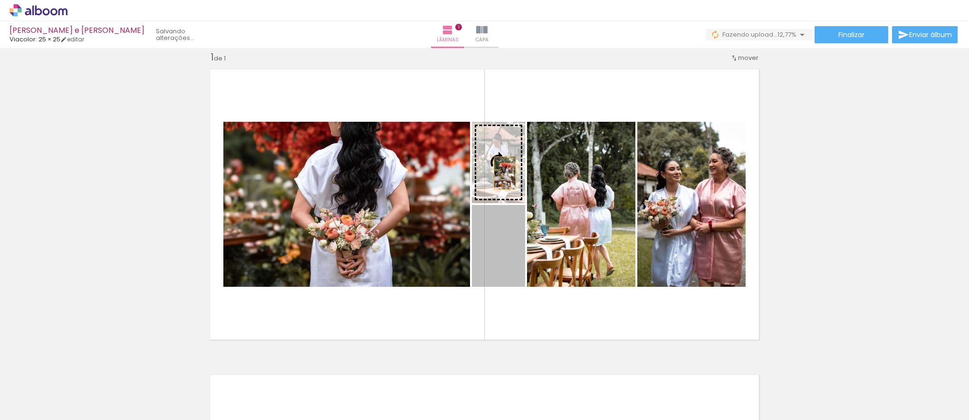
drag, startPoint x: 513, startPoint y: 254, endPoint x: 502, endPoint y: 159, distance: 95.8
click at [0, 0] on slot at bounding box center [0, 0] width 0 height 0
drag, startPoint x: 502, startPoint y: 251, endPoint x: 503, endPoint y: 176, distance: 74.6
click at [0, 0] on slot at bounding box center [0, 0] width 0 height 0
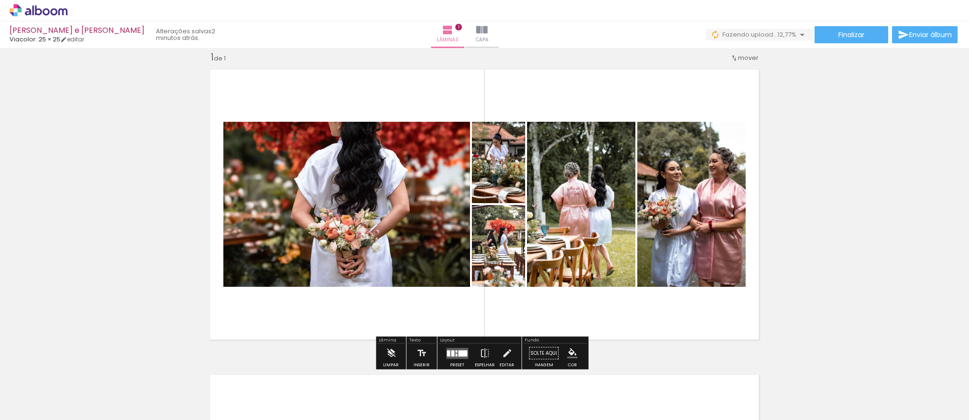
click at [582, 310] on quentale-layouter at bounding box center [484, 204] width 560 height 281
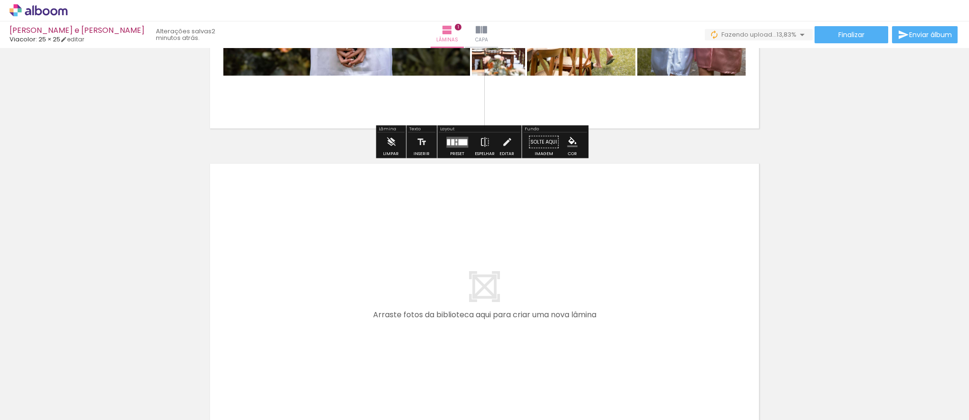
scroll to position [225, 0]
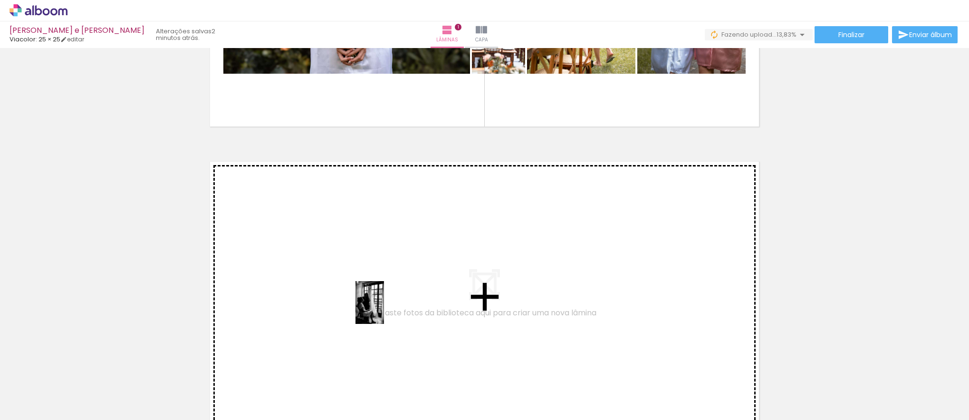
drag, startPoint x: 475, startPoint y: 397, endPoint x: 382, endPoint y: 307, distance: 129.8
click at [382, 307] on quentale-workspace at bounding box center [484, 210] width 969 height 420
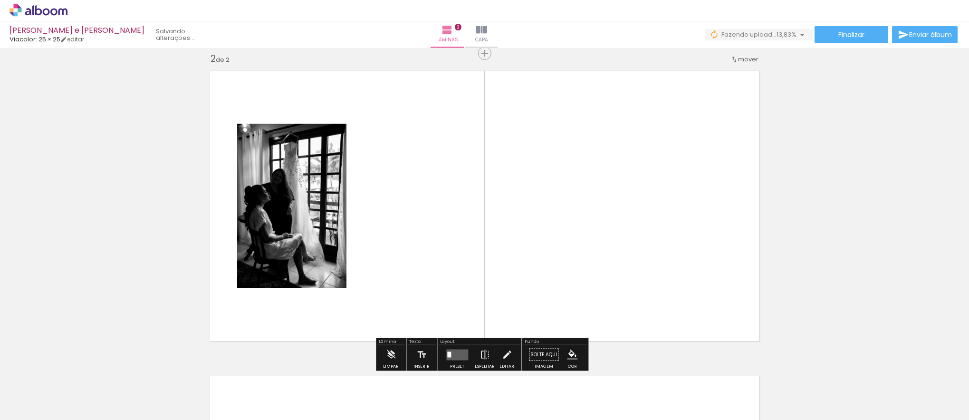
scroll to position [318, 0]
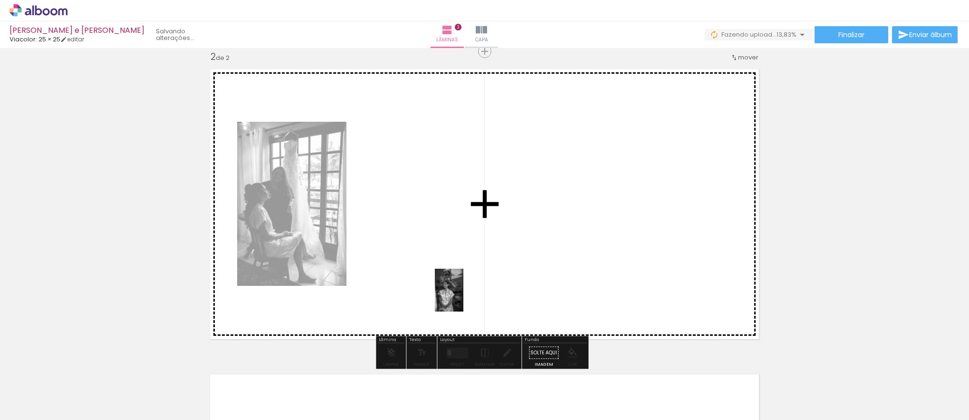
drag, startPoint x: 528, startPoint y: 396, endPoint x: 463, endPoint y: 297, distance: 117.9
click at [463, 297] on quentale-workspace at bounding box center [484, 210] width 969 height 420
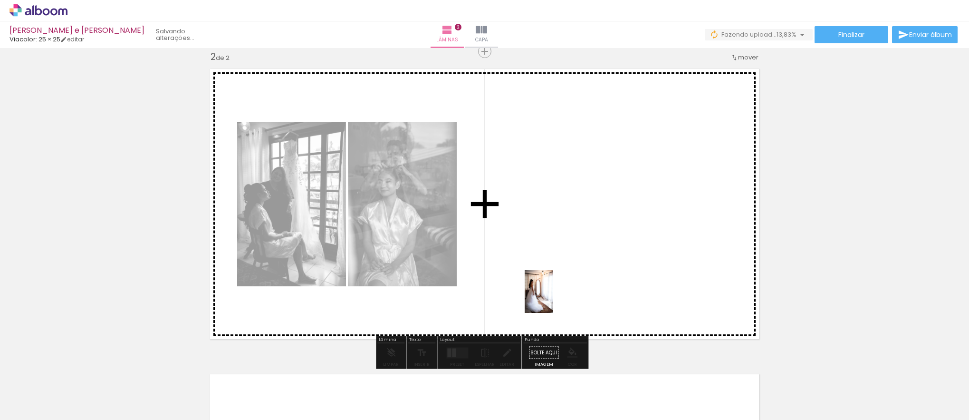
drag, startPoint x: 571, startPoint y: 403, endPoint x: 553, endPoint y: 299, distance: 105.7
click at [553, 299] on quentale-workspace at bounding box center [484, 210] width 969 height 420
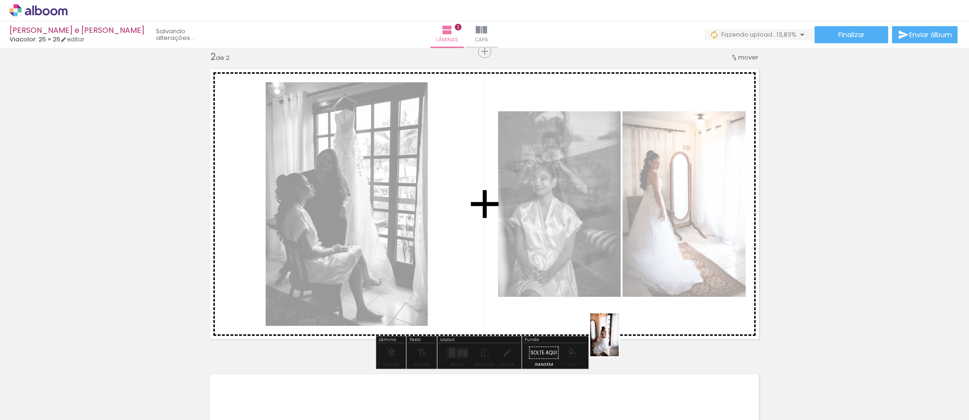
drag, startPoint x: 631, startPoint y: 396, endPoint x: 618, endPoint y: 326, distance: 70.8
click at [618, 326] on quentale-workspace at bounding box center [484, 210] width 969 height 420
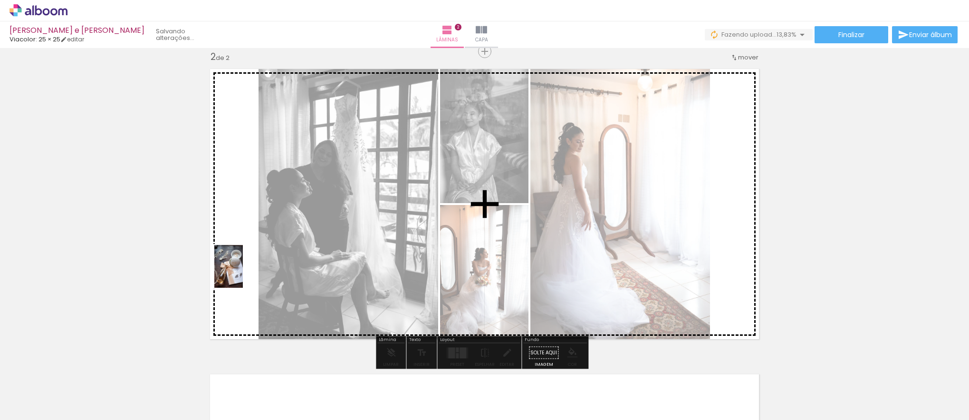
drag, startPoint x: 107, startPoint y: 396, endPoint x: 243, endPoint y: 273, distance: 183.4
click at [243, 273] on quentale-workspace at bounding box center [484, 210] width 969 height 420
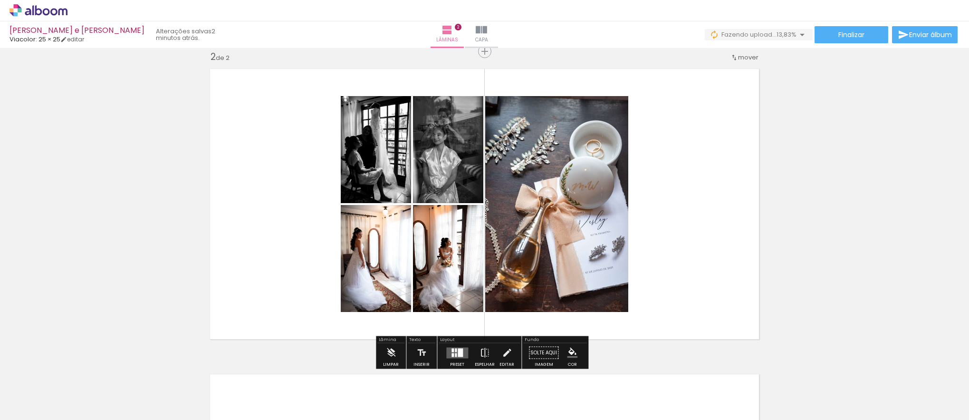
click at [458, 354] on div at bounding box center [460, 352] width 5 height 9
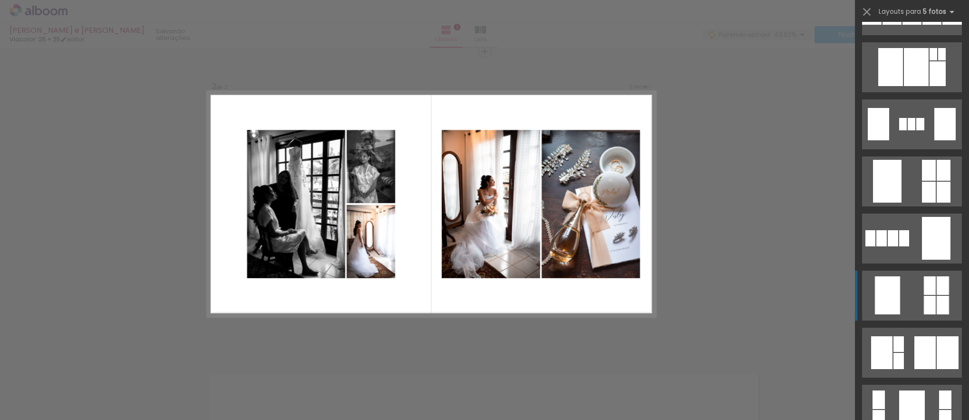
scroll to position [2564, 0]
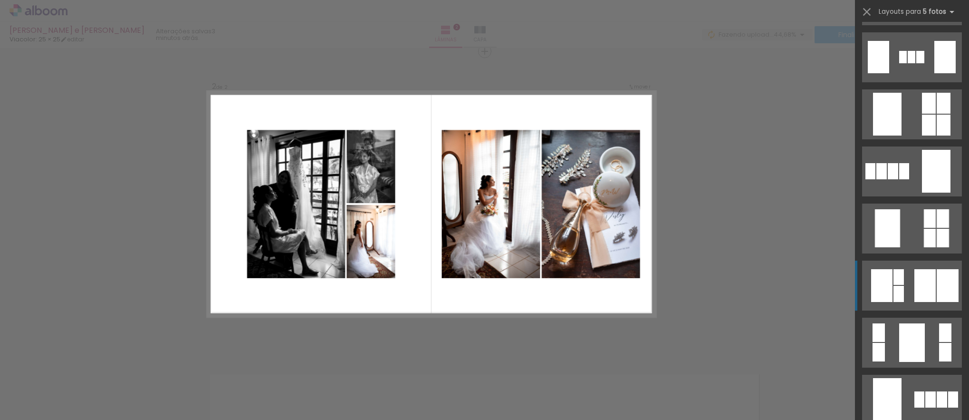
click at [909, 297] on quentale-layouter at bounding box center [912, 286] width 100 height 50
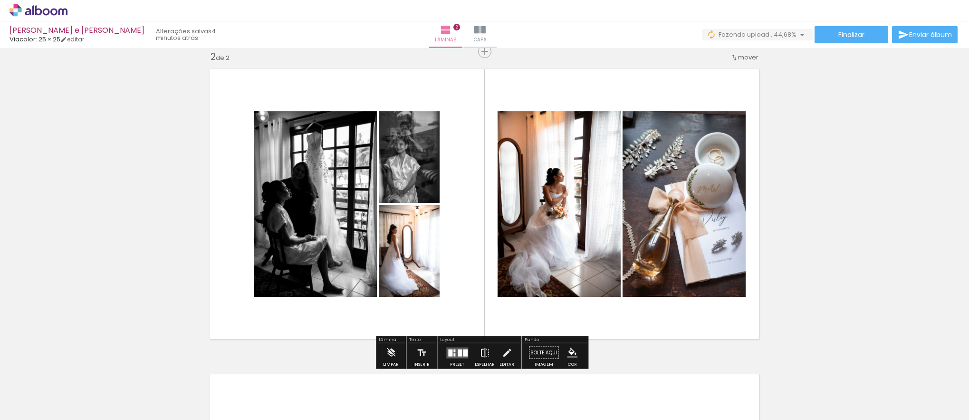
click at [482, 349] on iron-icon at bounding box center [485, 352] width 10 height 19
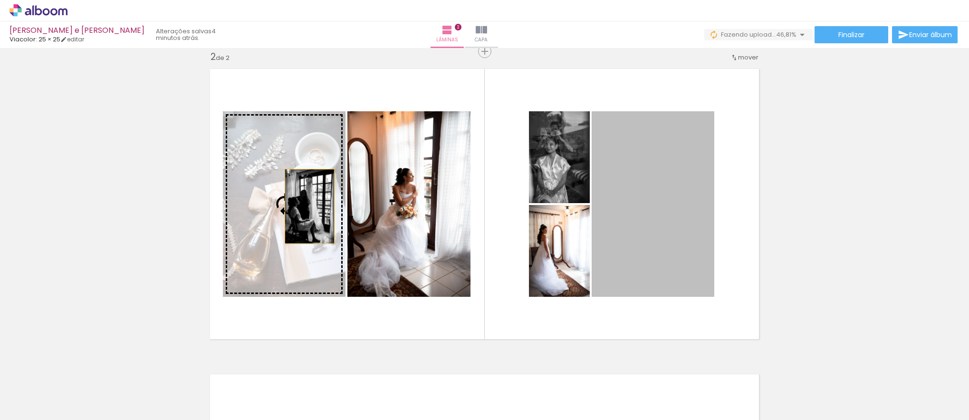
drag, startPoint x: 647, startPoint y: 158, endPoint x: 297, endPoint y: 203, distance: 353.8
click at [0, 0] on slot at bounding box center [0, 0] width 0 height 0
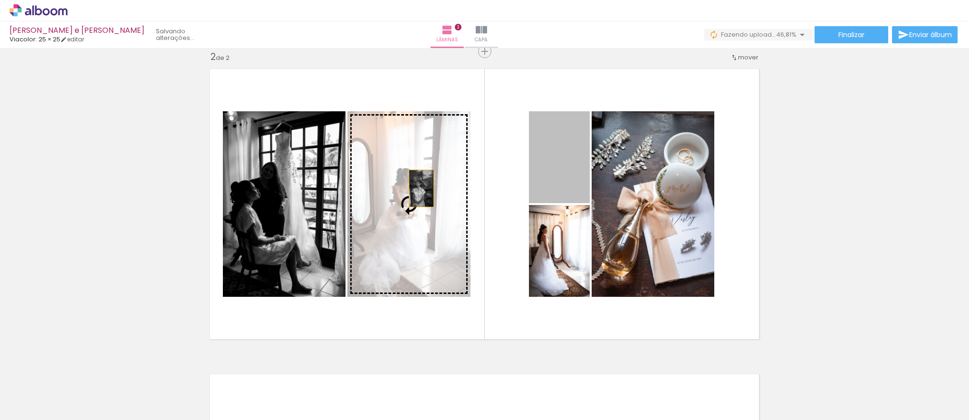
drag, startPoint x: 528, startPoint y: 164, endPoint x: 418, endPoint y: 188, distance: 112.9
click at [0, 0] on slot at bounding box center [0, 0] width 0 height 0
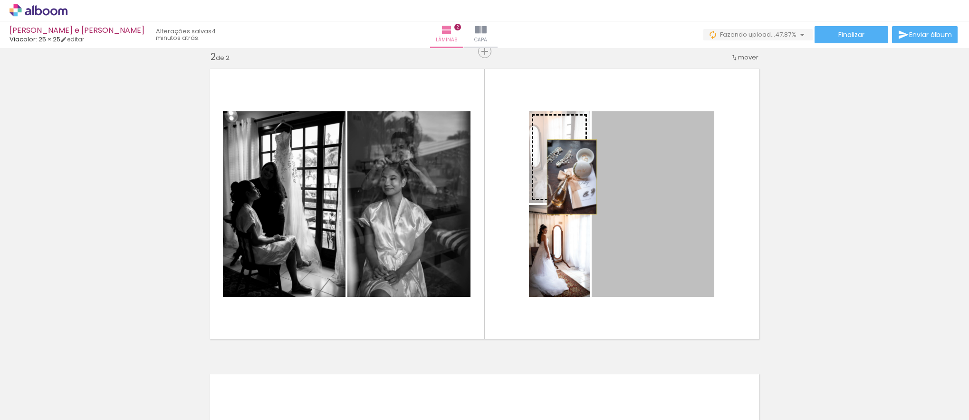
drag, startPoint x: 640, startPoint y: 213, endPoint x: 569, endPoint y: 177, distance: 80.6
click at [0, 0] on slot at bounding box center [0, 0] width 0 height 0
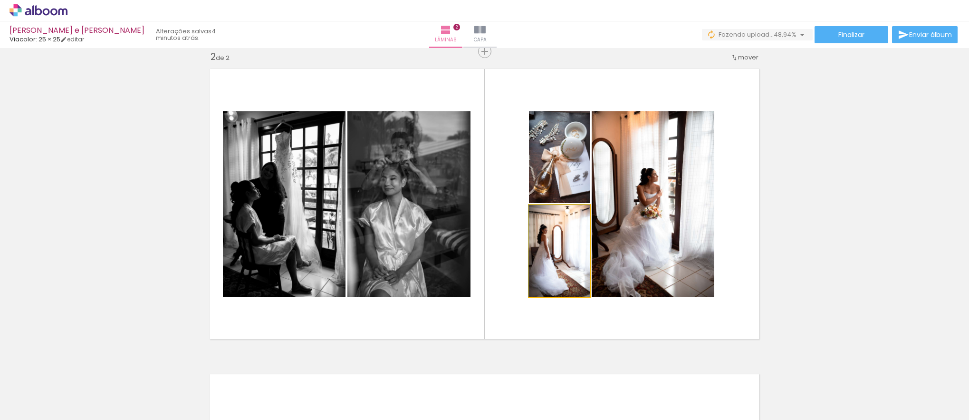
drag, startPoint x: 578, startPoint y: 242, endPoint x: 643, endPoint y: 231, distance: 66.1
click at [0, 0] on slot at bounding box center [0, 0] width 0 height 0
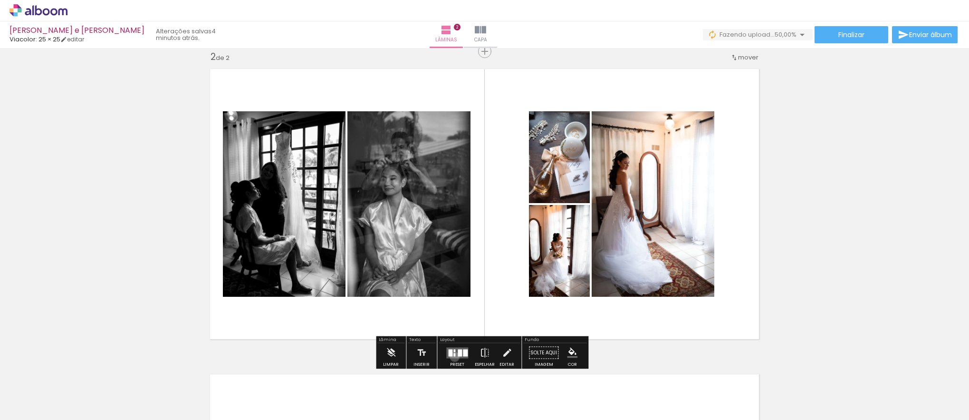
click at [453, 357] on quentale-layouter at bounding box center [457, 352] width 22 height 11
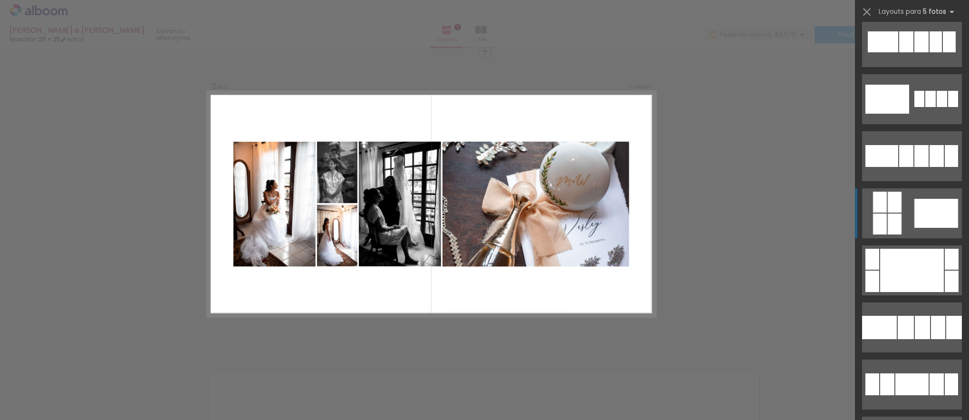
scroll to position [4233, 0]
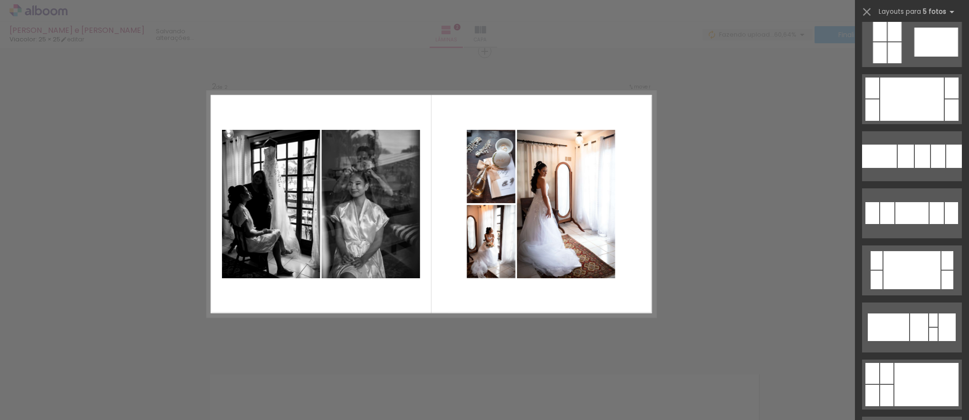
click at [560, 216] on quentale-photo at bounding box center [566, 204] width 98 height 148
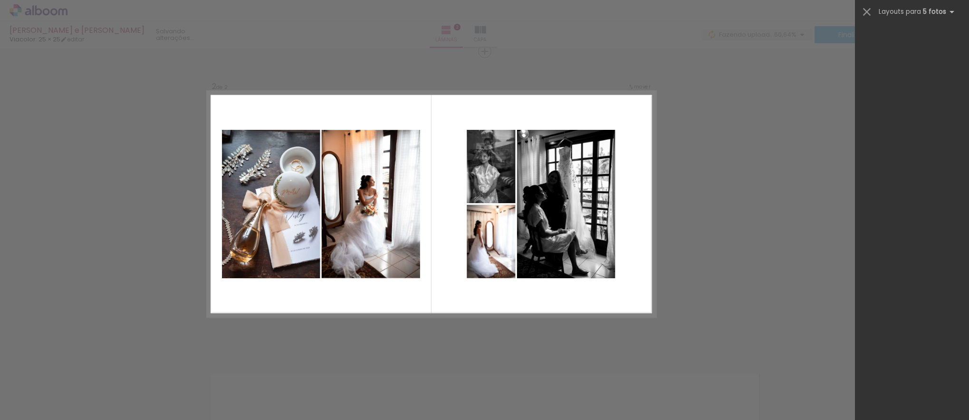
scroll to position [2795, 0]
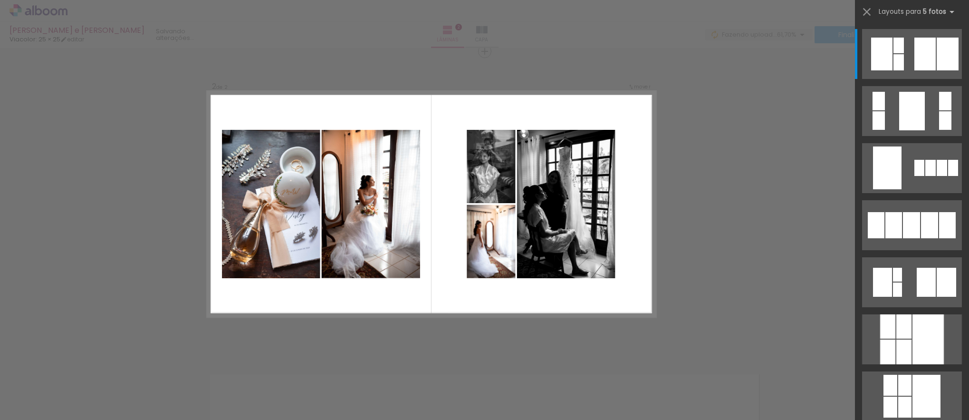
click at [749, 174] on div "Confirmar Cancelar" at bounding box center [484, 199] width 969 height 938
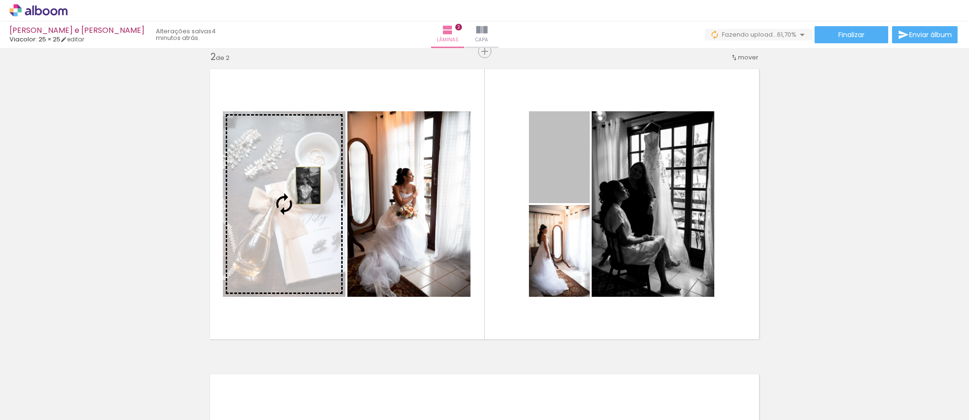
drag, startPoint x: 556, startPoint y: 172, endPoint x: 353, endPoint y: 195, distance: 203.8
click at [0, 0] on slot at bounding box center [0, 0] width 0 height 0
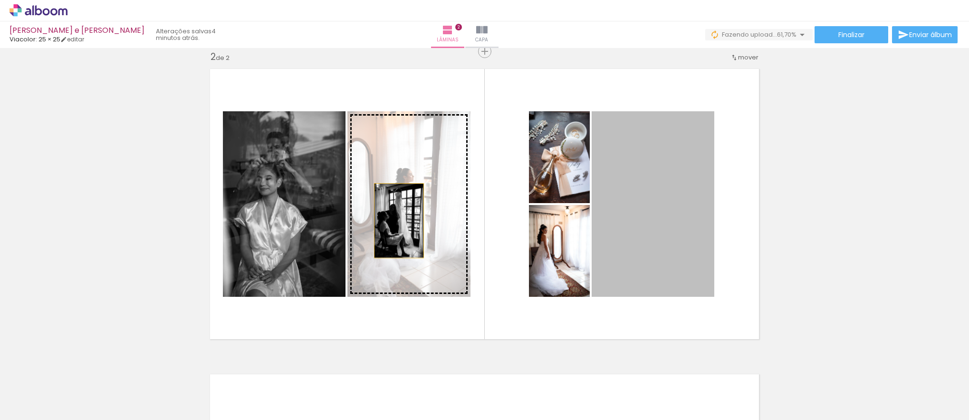
drag, startPoint x: 613, startPoint y: 211, endPoint x: 396, endPoint y: 221, distance: 217.5
click at [0, 0] on slot at bounding box center [0, 0] width 0 height 0
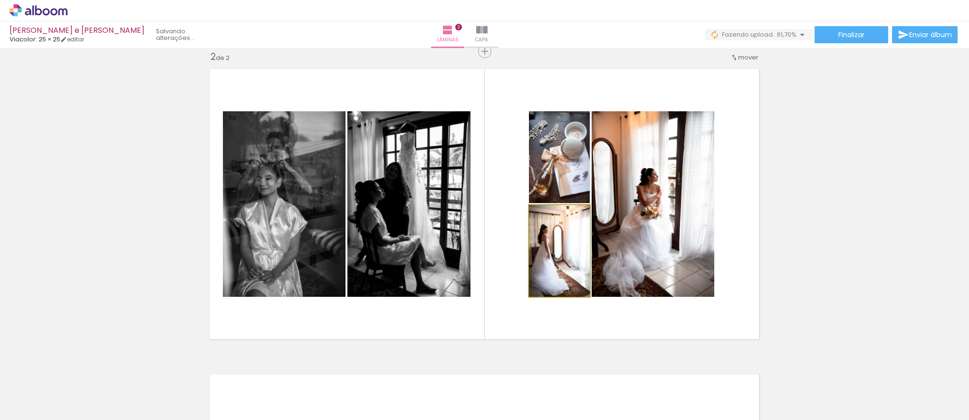
drag, startPoint x: 542, startPoint y: 265, endPoint x: 629, endPoint y: 261, distance: 87.1
click at [0, 0] on slot at bounding box center [0, 0] width 0 height 0
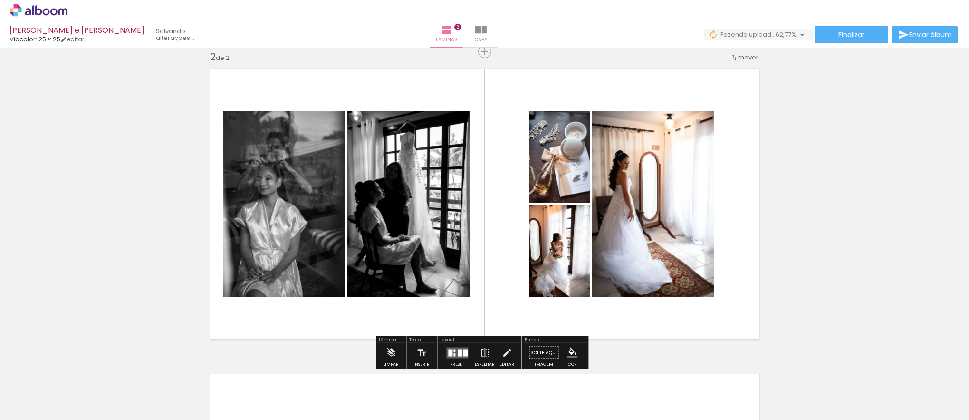
click at [633, 201] on quentale-photo at bounding box center [653, 203] width 123 height 185
click at [633, 177] on quentale-photo at bounding box center [653, 203] width 123 height 185
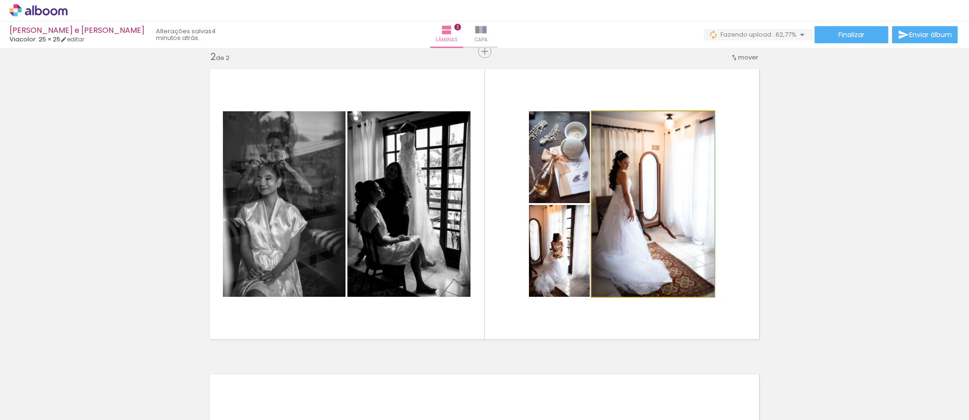
click at [633, 177] on quentale-photo at bounding box center [653, 203] width 123 height 185
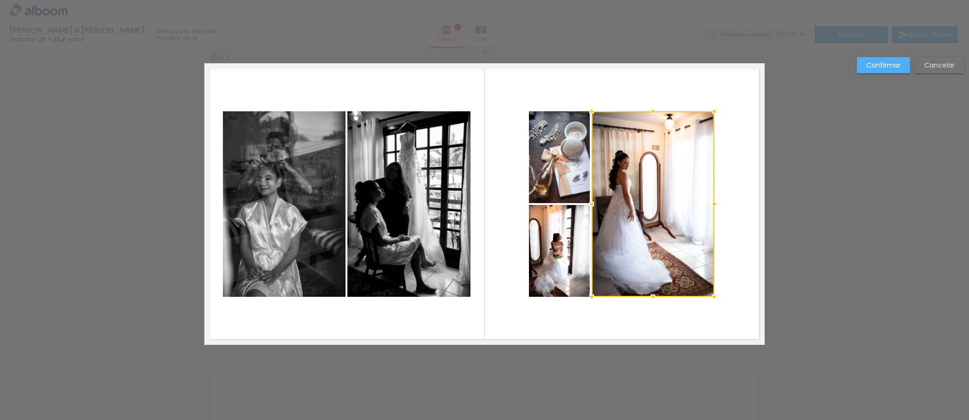
click at [563, 154] on quentale-photo at bounding box center [559, 157] width 61 height 92
click at [561, 221] on div at bounding box center [621, 203] width 185 height 185
click at [617, 298] on div at bounding box center [621, 296] width 19 height 19
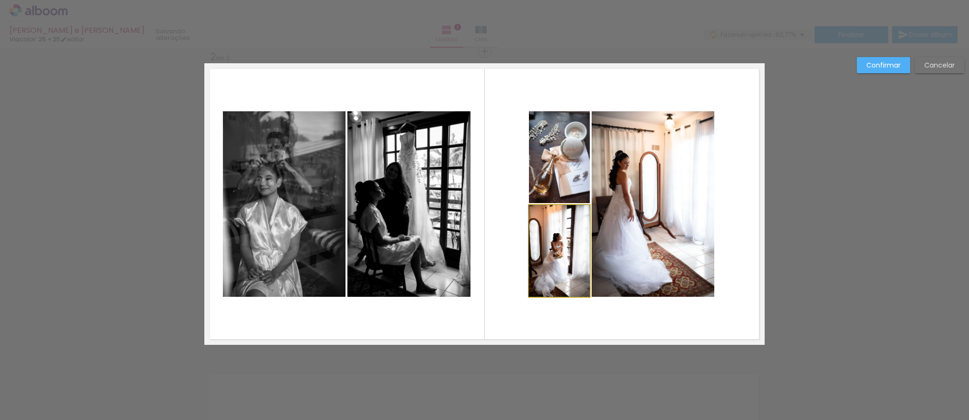
click at [542, 287] on quentale-photo at bounding box center [559, 251] width 61 height 92
click at [630, 250] on quentale-photo at bounding box center [653, 203] width 123 height 185
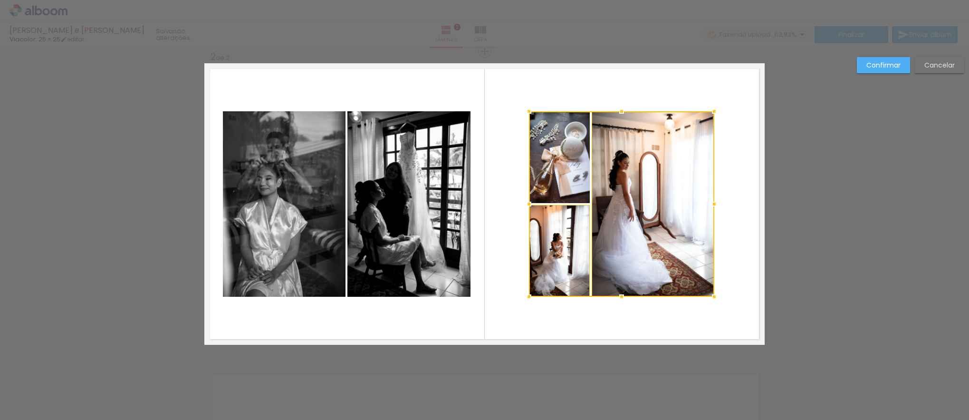
click at [568, 185] on div at bounding box center [621, 203] width 185 height 185
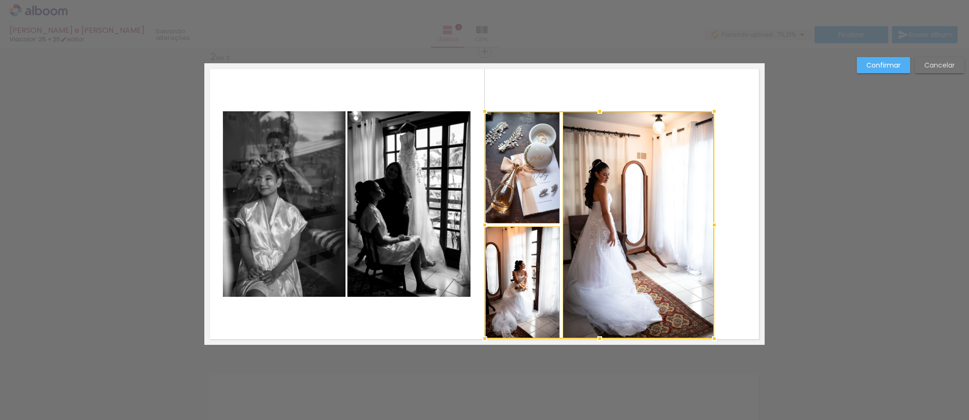
drag, startPoint x: 529, startPoint y: 296, endPoint x: 485, endPoint y: 335, distance: 59.3
click at [485, 335] on div at bounding box center [484, 338] width 19 height 19
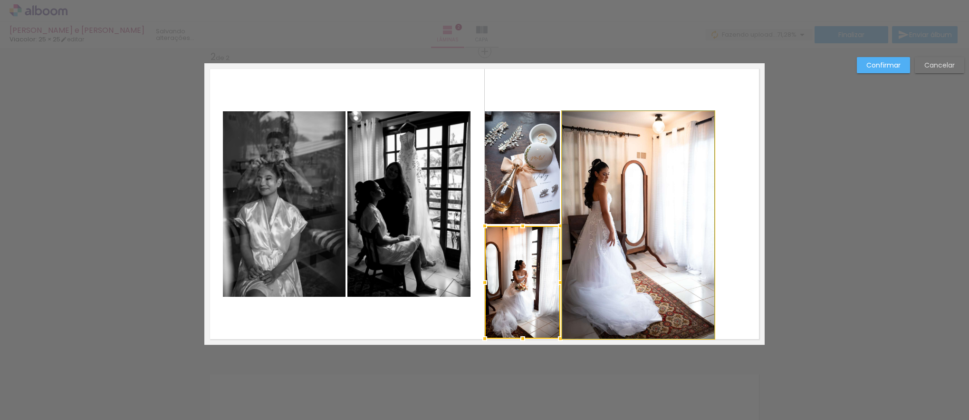
click at [616, 225] on quentale-photo at bounding box center [638, 224] width 152 height 227
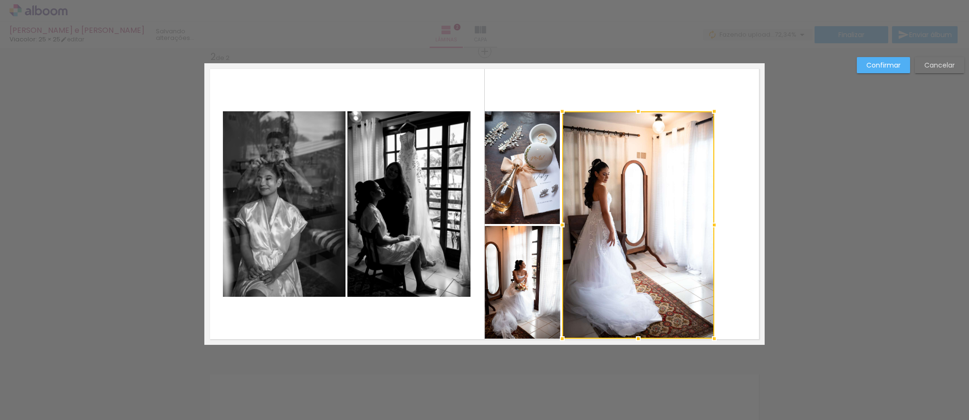
click at [540, 267] on quentale-photo at bounding box center [523, 282] width 76 height 113
click at [535, 178] on div at bounding box center [600, 224] width 230 height 227
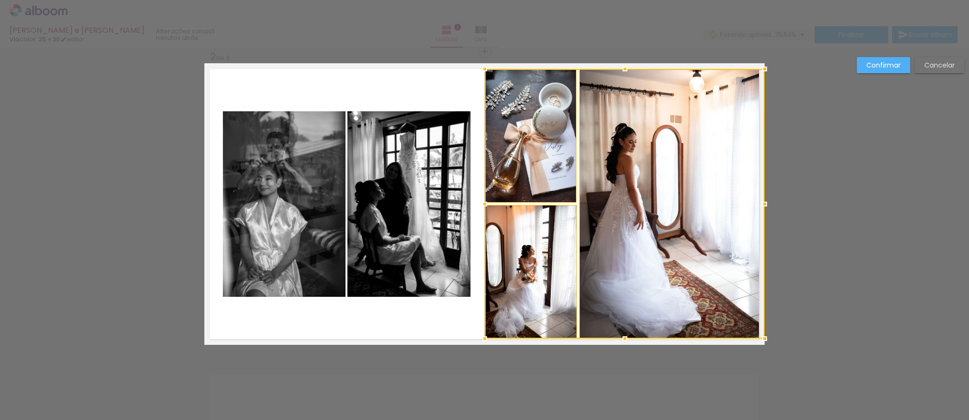
drag, startPoint x: 711, startPoint y: 111, endPoint x: 756, endPoint y: 68, distance: 61.9
click at [756, 68] on div at bounding box center [764, 68] width 19 height 19
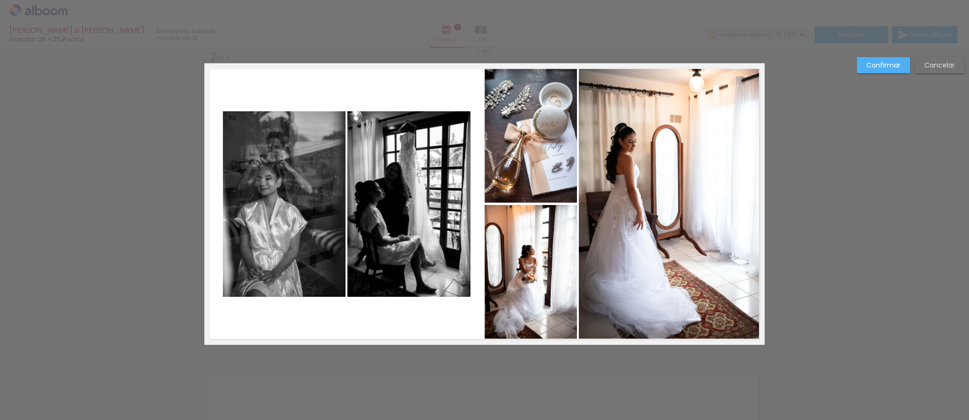
click at [861, 142] on div "Confirmar Cancelar" at bounding box center [484, 199] width 969 height 938
click at [855, 246] on div "Confirmar Cancelar" at bounding box center [484, 199] width 969 height 938
click at [648, 315] on quentale-photo at bounding box center [672, 204] width 186 height 270
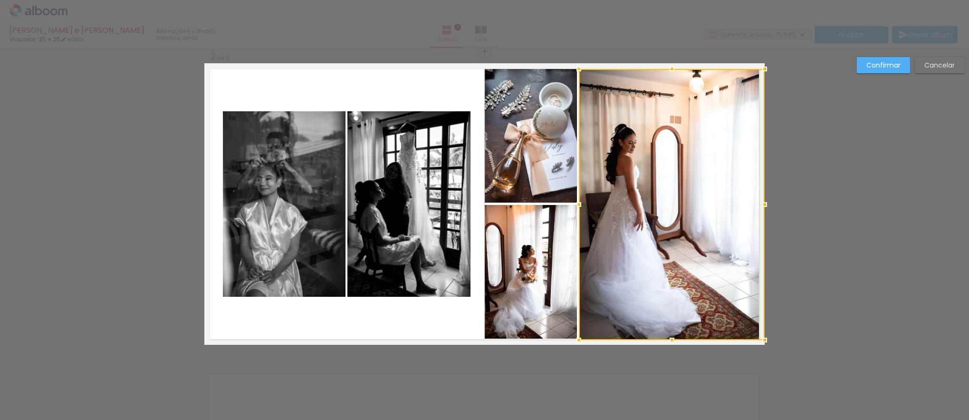
click at [672, 338] on div at bounding box center [672, 339] width 19 height 19
click at [500, 306] on quentale-photo at bounding box center [531, 272] width 92 height 134
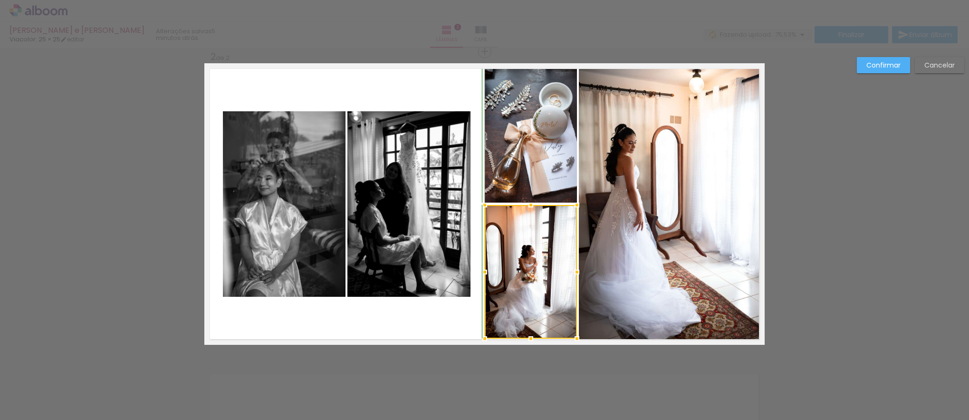
click at [527, 339] on div at bounding box center [530, 338] width 19 height 19
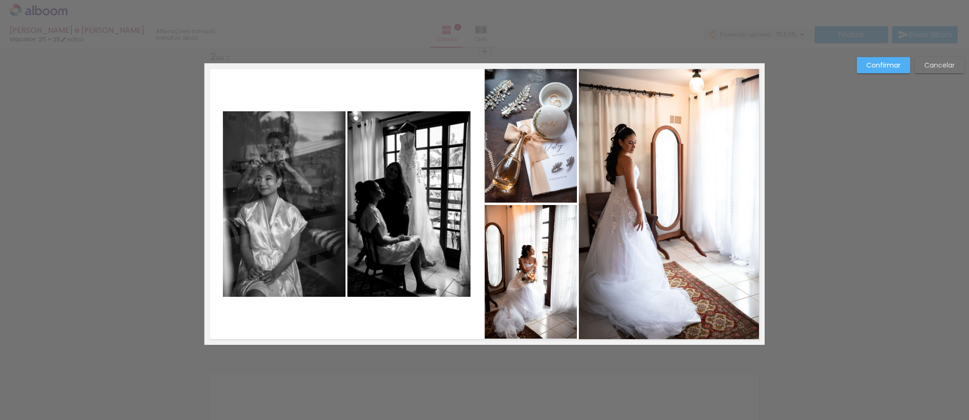
click at [548, 356] on div "Confirmar Cancelar" at bounding box center [484, 199] width 969 height 938
click at [524, 302] on quentale-photo at bounding box center [531, 272] width 92 height 134
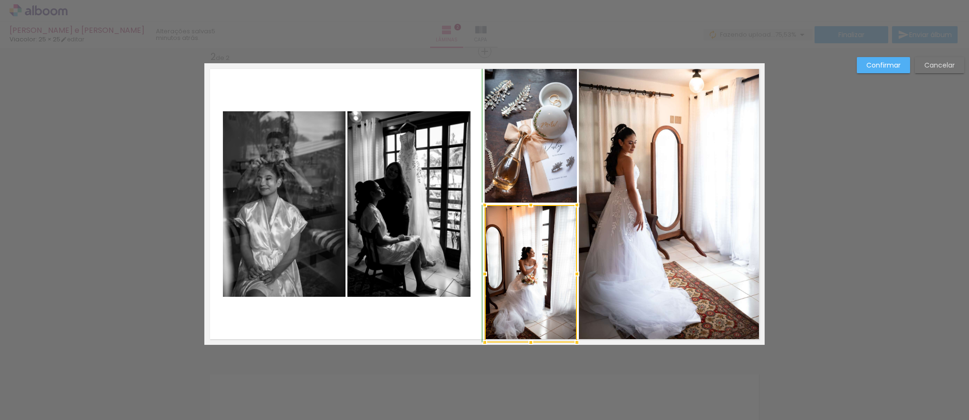
click at [529, 336] on div at bounding box center [530, 342] width 19 height 19
click at [546, 357] on div "Confirmar Cancelar" at bounding box center [484, 199] width 969 height 938
click at [653, 369] on div "Confirmar Cancelar" at bounding box center [484, 199] width 969 height 938
click at [450, 325] on quentale-layouter at bounding box center [484, 203] width 560 height 281
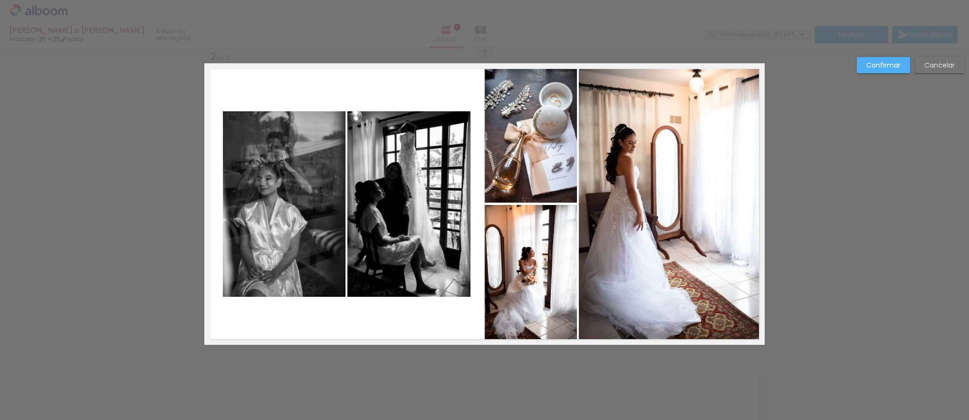
click at [879, 57] on paper-button "Confirmar" at bounding box center [883, 65] width 53 height 16
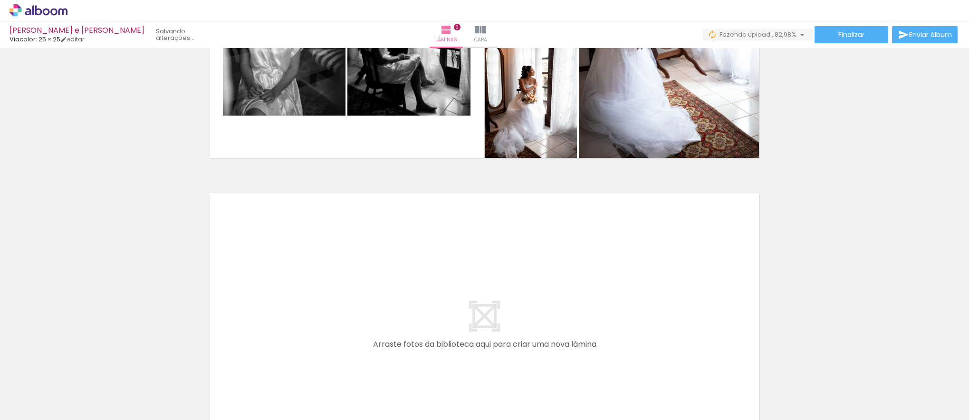
scroll to position [507, 0]
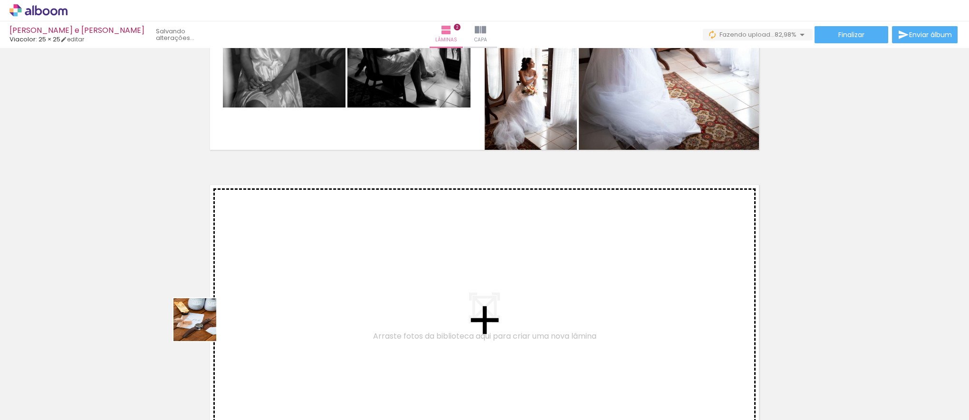
drag, startPoint x: 144, startPoint y: 383, endPoint x: 242, endPoint y: 282, distance: 141.2
click at [242, 282] on quentale-workspace at bounding box center [484, 210] width 969 height 420
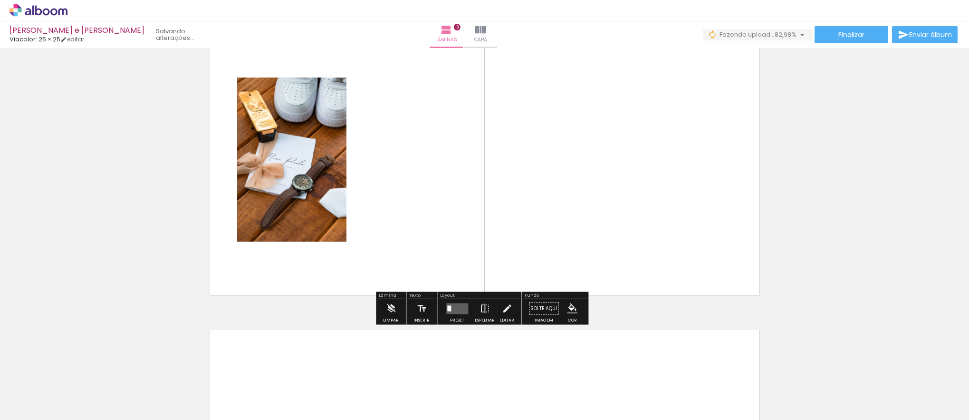
scroll to position [687, 0]
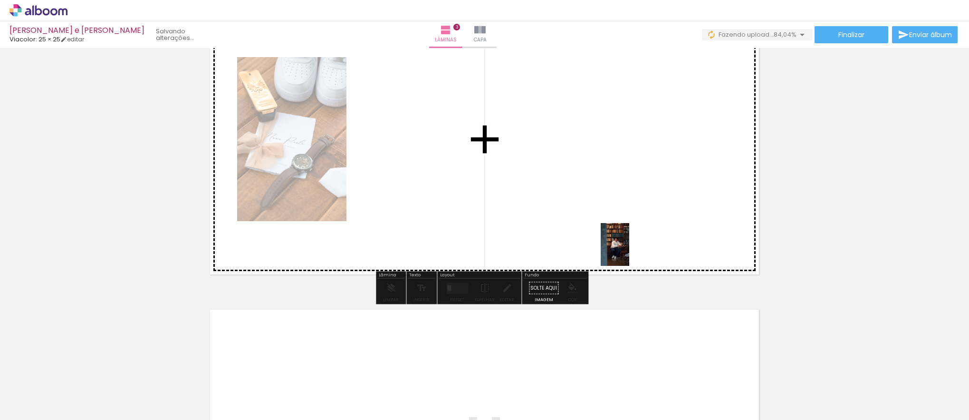
drag, startPoint x: 680, startPoint y: 389, endPoint x: 627, endPoint y: 244, distance: 154.5
click at [627, 244] on quentale-workspace at bounding box center [484, 210] width 969 height 420
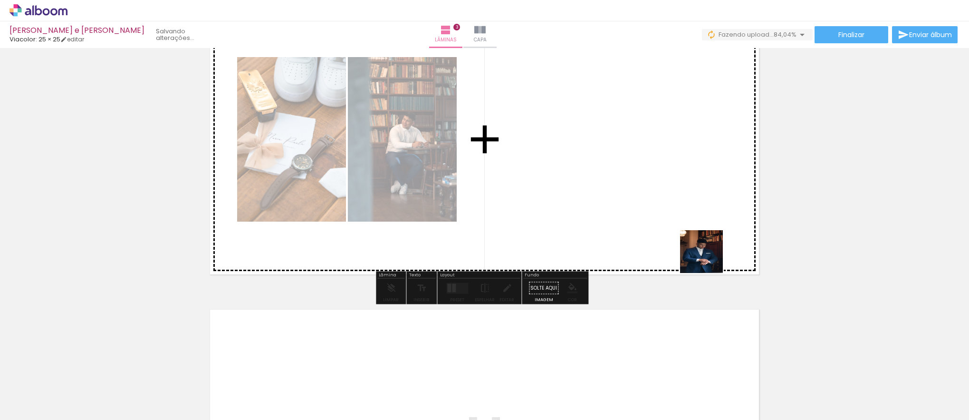
drag, startPoint x: 728, startPoint y: 397, endPoint x: 706, endPoint y: 250, distance: 149.4
click at [703, 244] on quentale-workspace at bounding box center [484, 210] width 969 height 420
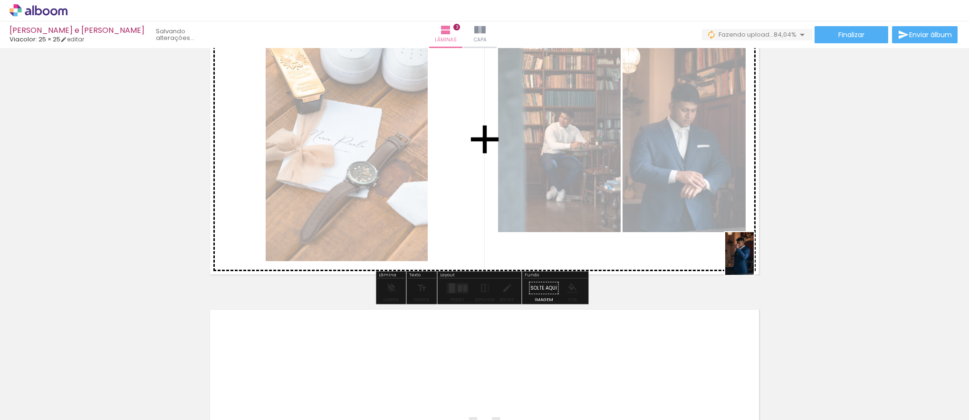
drag, startPoint x: 795, startPoint y: 382, endPoint x: 754, endPoint y: 261, distance: 128.5
click at [754, 261] on quentale-workspace at bounding box center [484, 210] width 969 height 420
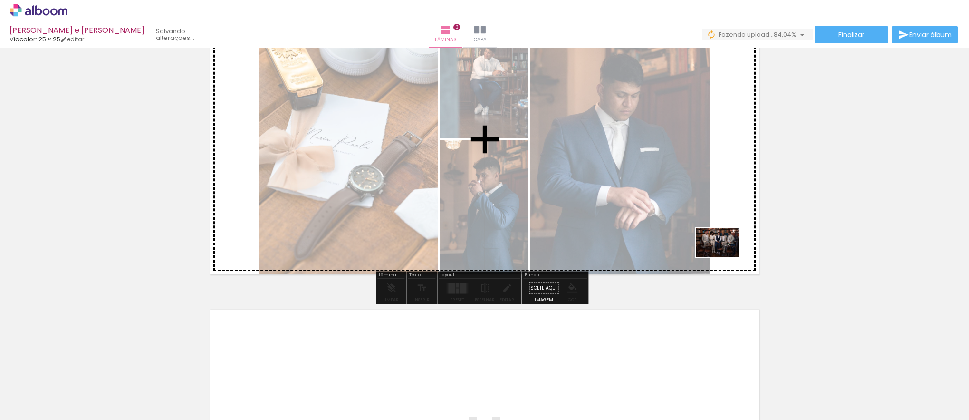
drag, startPoint x: 882, startPoint y: 380, endPoint x: 725, endPoint y: 257, distance: 199.8
click at [725, 257] on quentale-workspace at bounding box center [484, 210] width 969 height 420
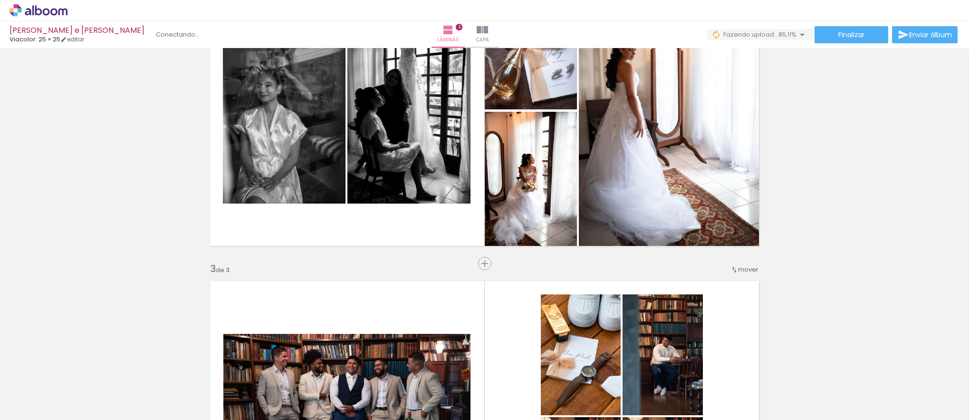
scroll to position [258, 0]
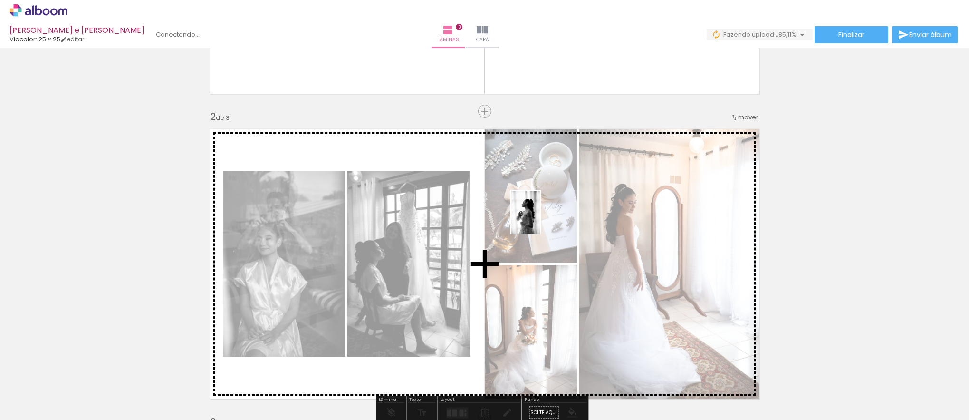
drag, startPoint x: 502, startPoint y: 409, endPoint x: 540, endPoint y: 219, distance: 193.8
click at [540, 219] on quentale-workspace at bounding box center [484, 210] width 969 height 420
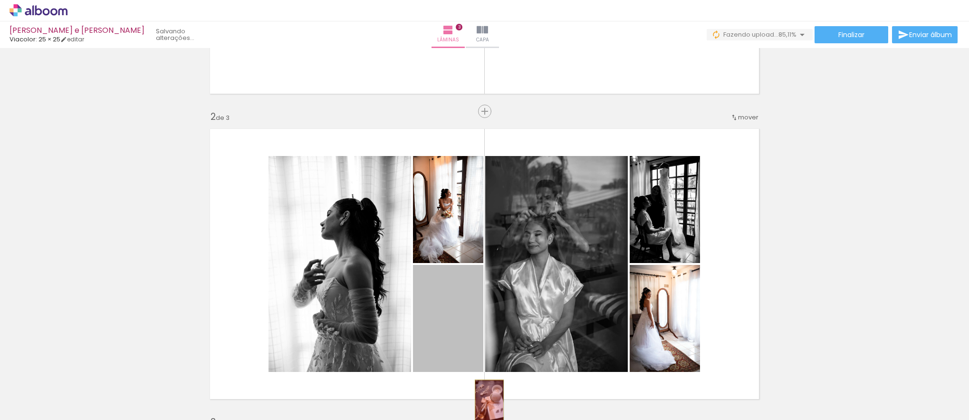
drag, startPoint x: 472, startPoint y: 320, endPoint x: 486, endPoint y: 401, distance: 82.1
click at [486, 401] on quentale-workspace at bounding box center [484, 210] width 969 height 420
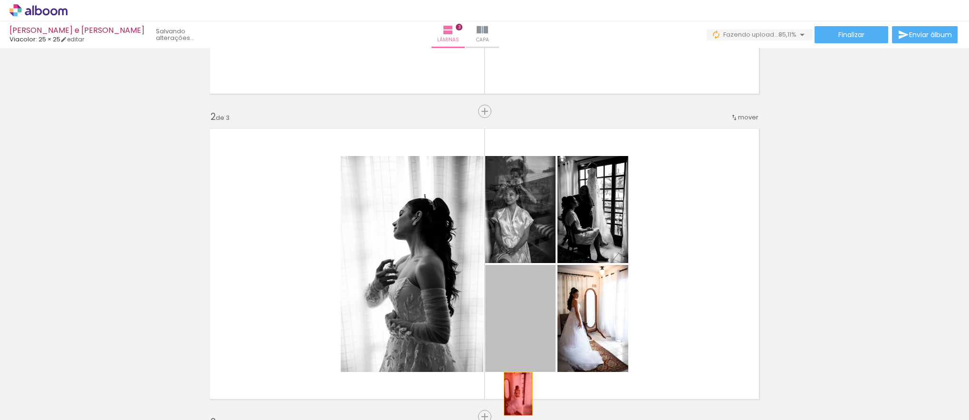
drag, startPoint x: 515, startPoint y: 331, endPoint x: 516, endPoint y: 392, distance: 61.3
click at [515, 394] on quentale-workspace at bounding box center [484, 210] width 969 height 420
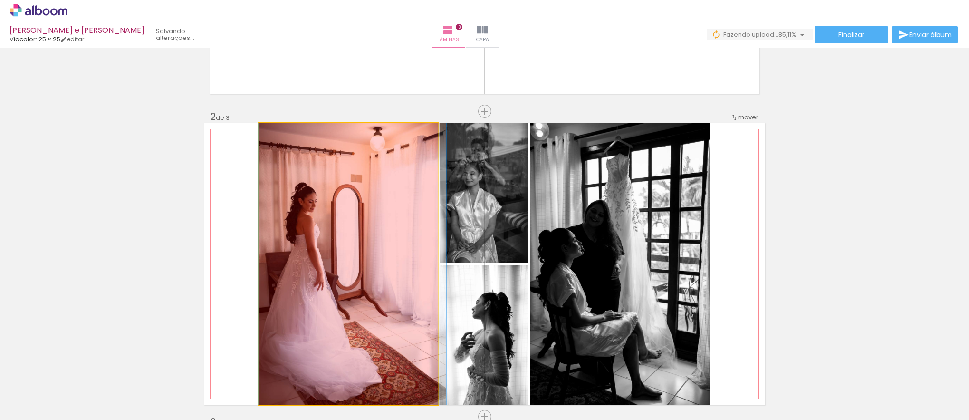
drag, startPoint x: 396, startPoint y: 277, endPoint x: 412, endPoint y: 384, distance: 107.7
click at [412, 384] on quentale-workspace at bounding box center [484, 210] width 969 height 420
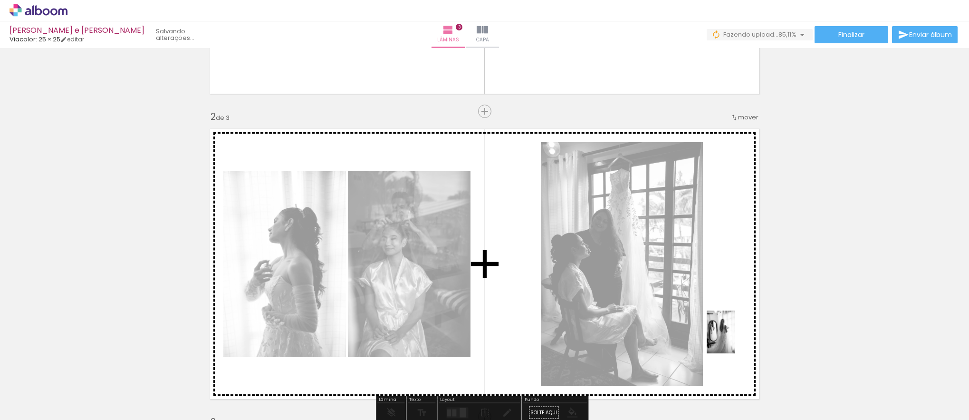
drag, startPoint x: 753, startPoint y: 391, endPoint x: 735, endPoint y: 338, distance: 56.2
click at [735, 338] on quentale-workspace at bounding box center [484, 210] width 969 height 420
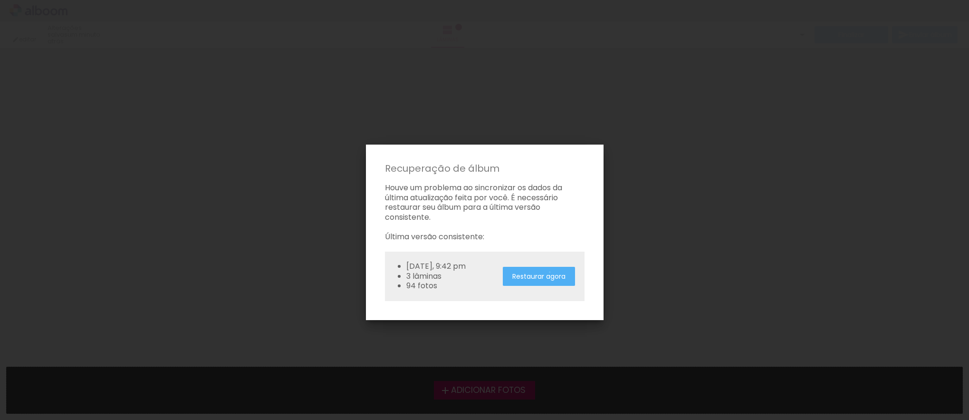
click at [0, 0] on slot "Restaurar agora" at bounding box center [0, 0] width 0 height 0
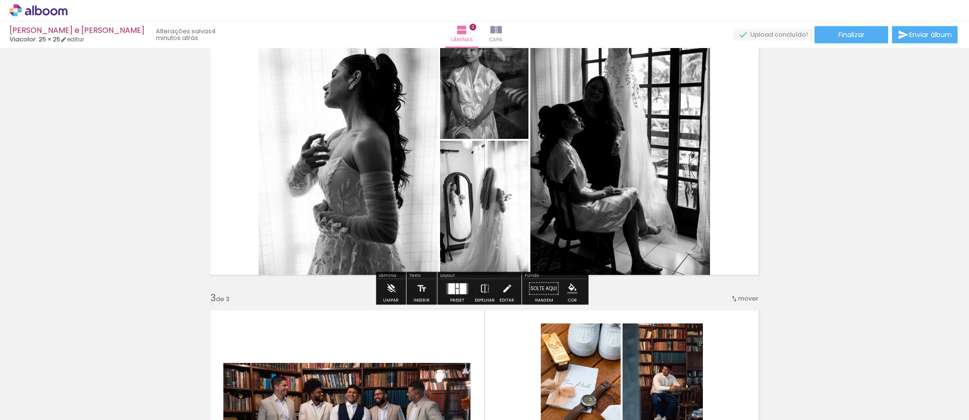
scroll to position [384, 0]
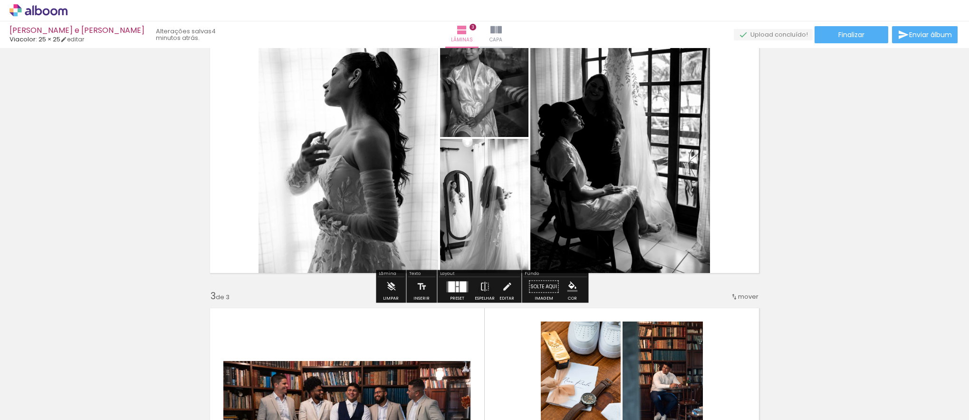
click at [645, 284] on div "Inserir lâmina 1 de 3 Inserir lâmina 2 de 3 Inserir lâmina 3 de 3" at bounding box center [484, 278] width 969 height 1221
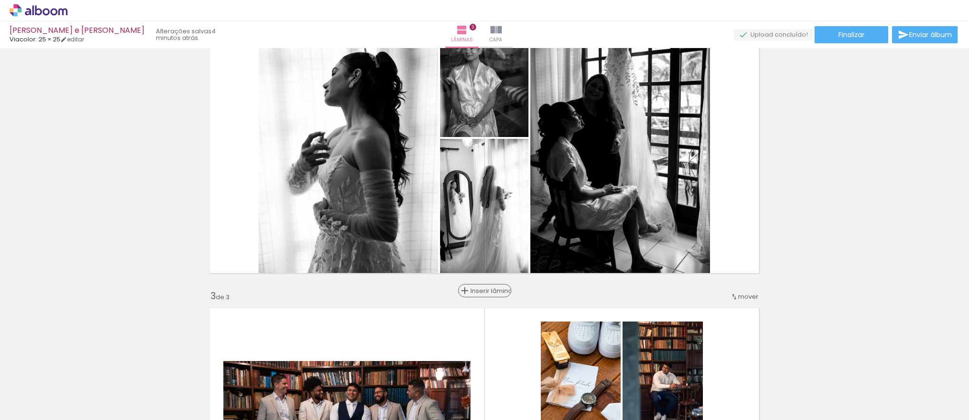
click at [479, 288] on span "Inserir lâmina" at bounding box center [489, 291] width 37 height 6
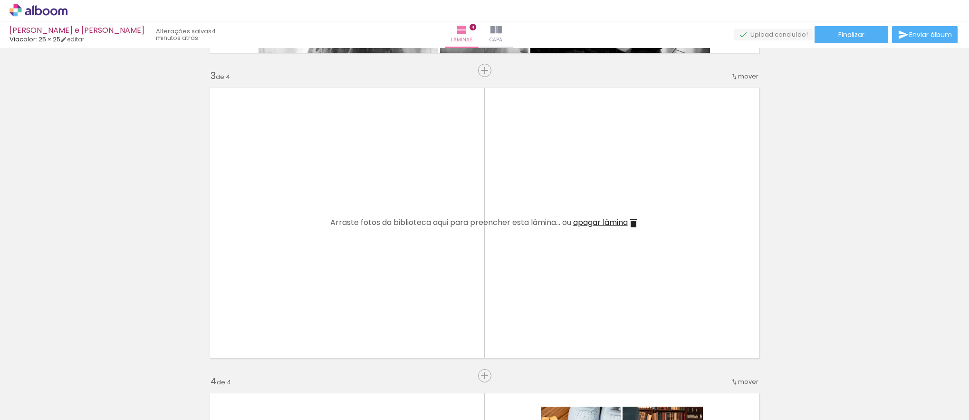
scroll to position [0, 0]
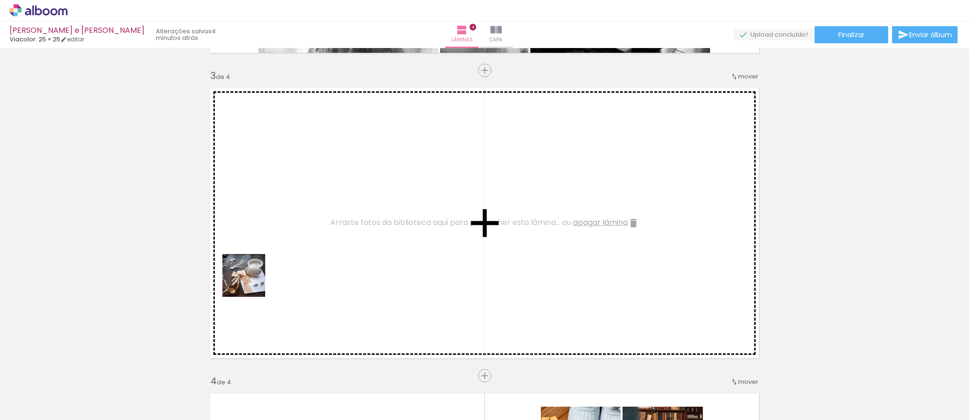
drag, startPoint x: 113, startPoint y: 391, endPoint x: 270, endPoint y: 261, distance: 204.2
click at [270, 261] on quentale-workspace at bounding box center [484, 210] width 969 height 420
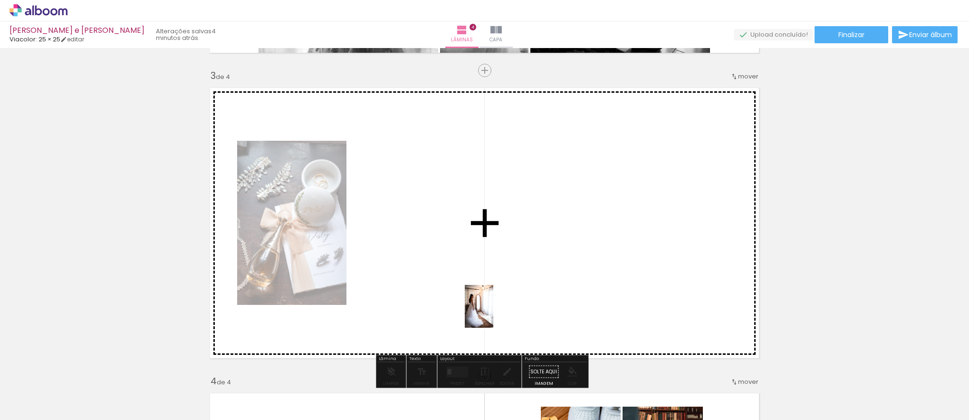
drag, startPoint x: 575, startPoint y: 402, endPoint x: 493, endPoint y: 313, distance: 120.1
click at [493, 313] on quentale-workspace at bounding box center [484, 210] width 969 height 420
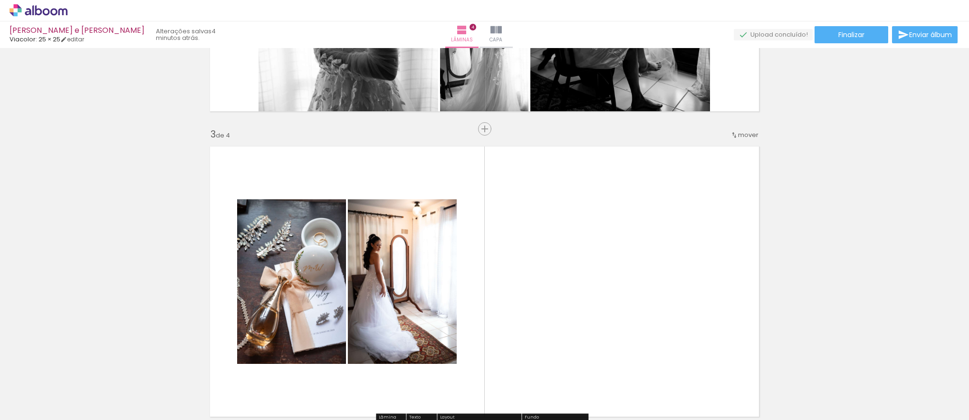
scroll to position [506, 0]
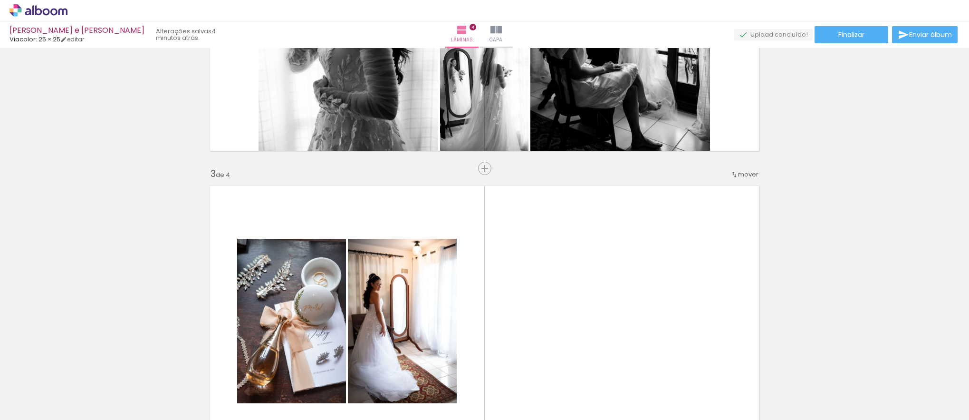
click at [734, 169] on div "mover" at bounding box center [745, 174] width 28 height 16
click at [727, 182] on paper-item "antes da 2" at bounding box center [721, 189] width 72 height 16
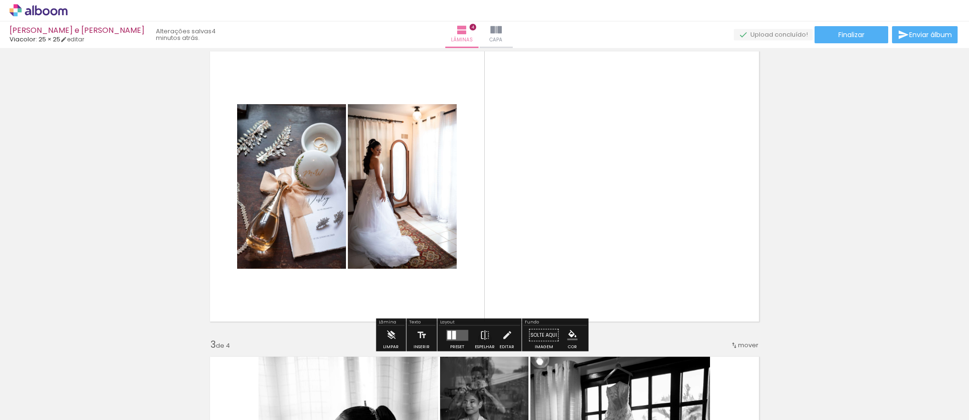
scroll to position [337, 0]
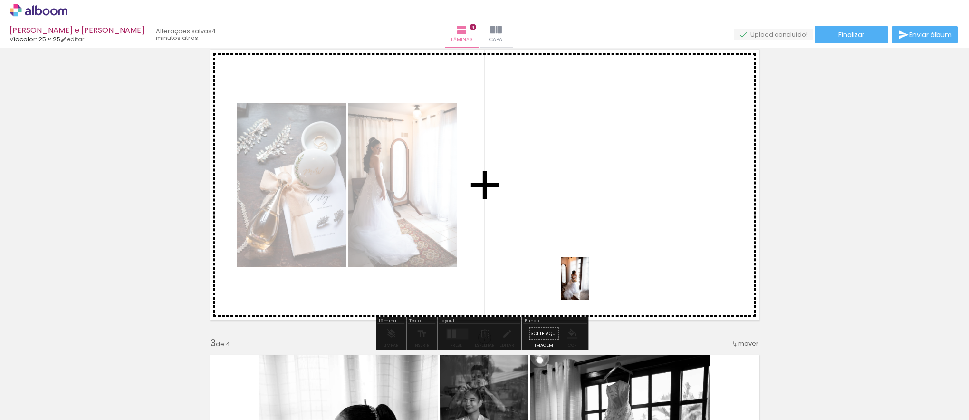
drag, startPoint x: 628, startPoint y: 396, endPoint x: 589, endPoint y: 286, distance: 117.0
click at [589, 286] on quentale-workspace at bounding box center [484, 210] width 969 height 420
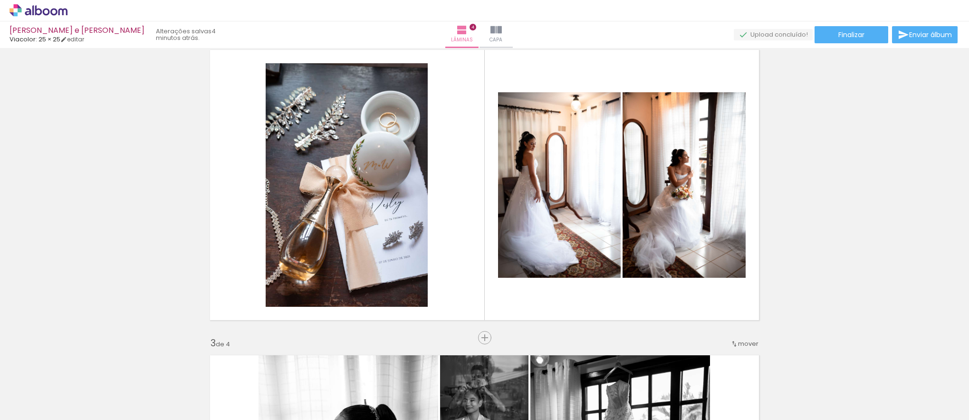
scroll to position [0, 543]
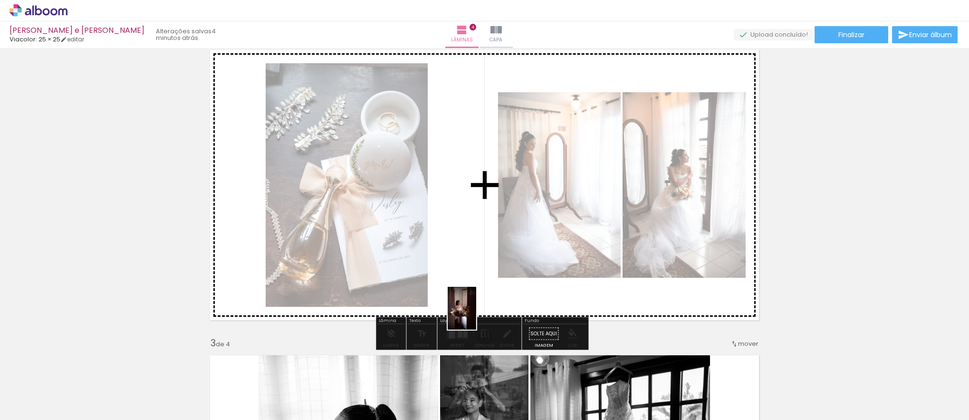
drag, startPoint x: 400, startPoint y: 396, endPoint x: 476, endPoint y: 315, distance: 111.0
click at [476, 315] on quentale-workspace at bounding box center [484, 210] width 969 height 420
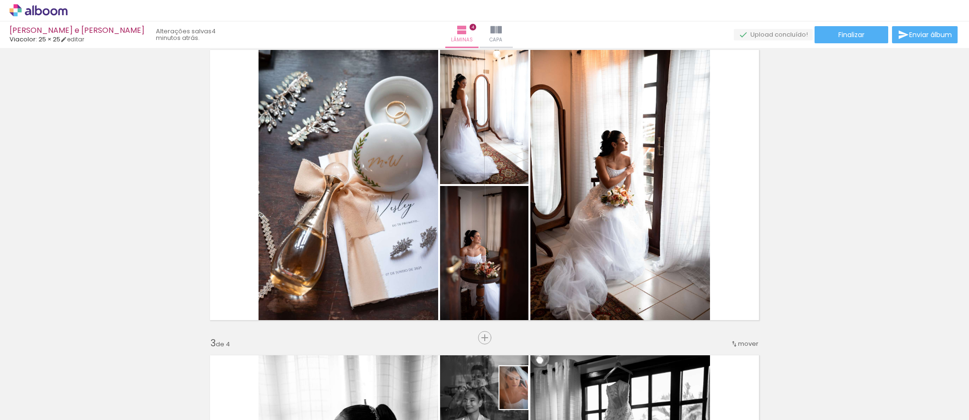
drag, startPoint x: 517, startPoint y: 394, endPoint x: 528, endPoint y: 395, distance: 11.4
click at [526, 395] on div at bounding box center [509, 387] width 31 height 47
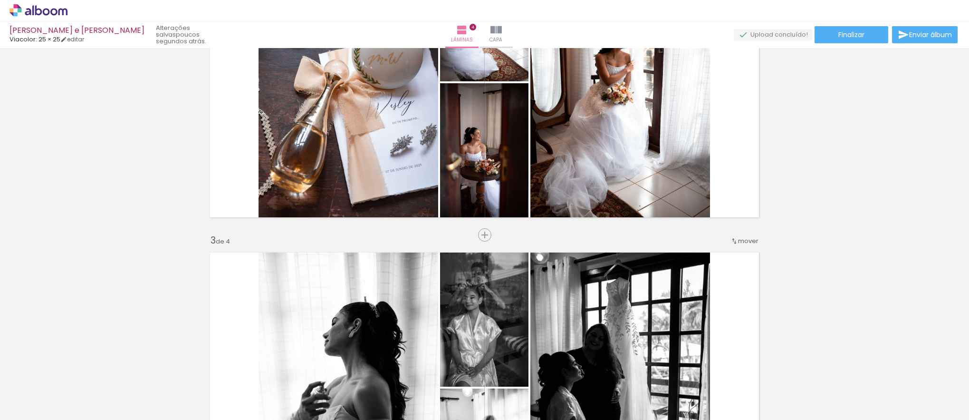
scroll to position [452, 0]
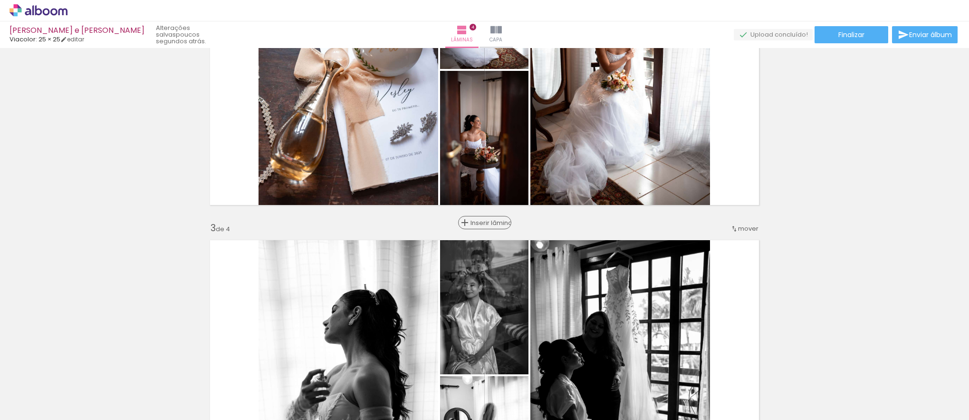
click at [478, 223] on span "Inserir lâmina" at bounding box center [489, 223] width 37 height 6
